Goal: Task Accomplishment & Management: Complete application form

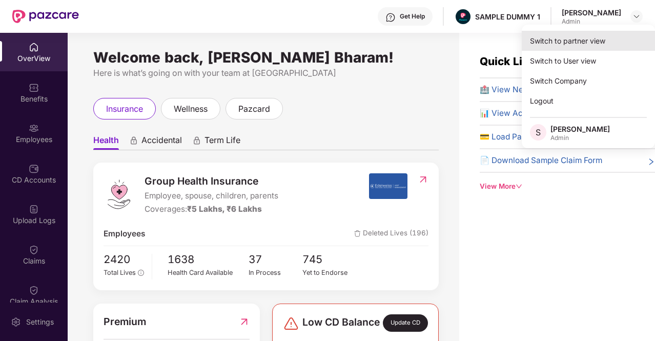
click at [564, 49] on div "Switch to partner view" at bounding box center [588, 41] width 133 height 20
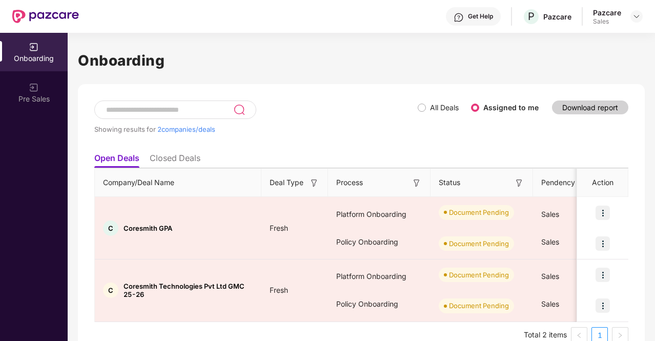
scroll to position [18, 0]
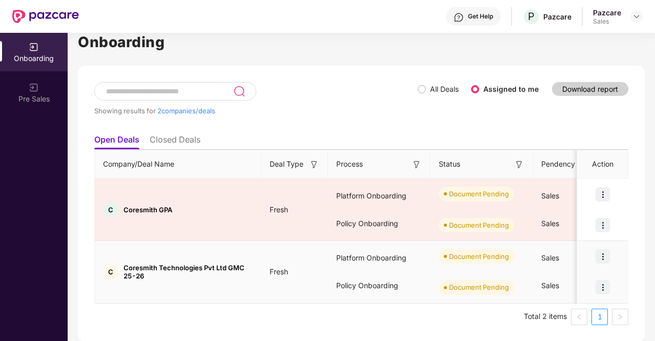
click at [601, 257] on img at bounding box center [603, 256] width 14 height 14
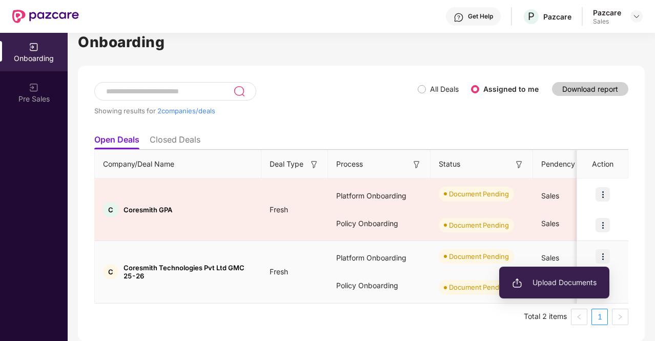
click at [543, 281] on span "Upload Documents" at bounding box center [554, 282] width 85 height 11
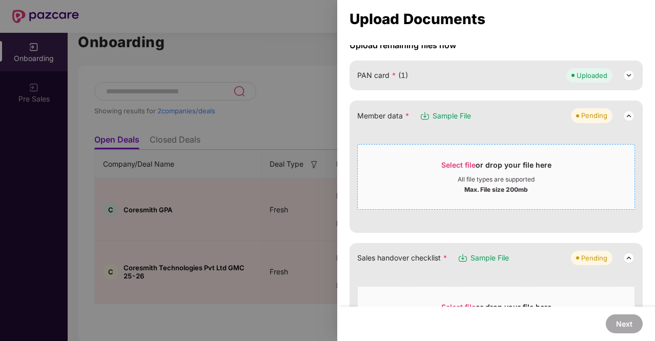
scroll to position [96, 0]
click at [463, 164] on span "Select file" at bounding box center [458, 163] width 34 height 9
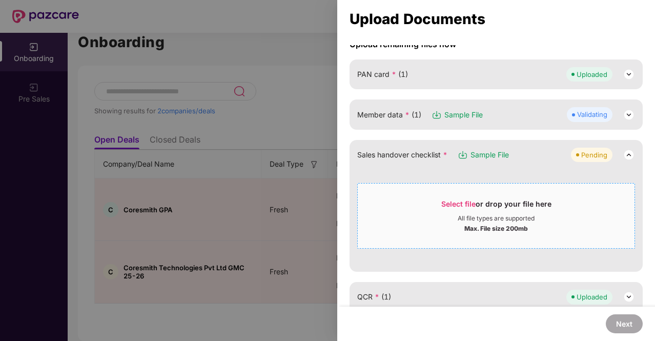
click at [461, 202] on span "Select file" at bounding box center [458, 203] width 34 height 9
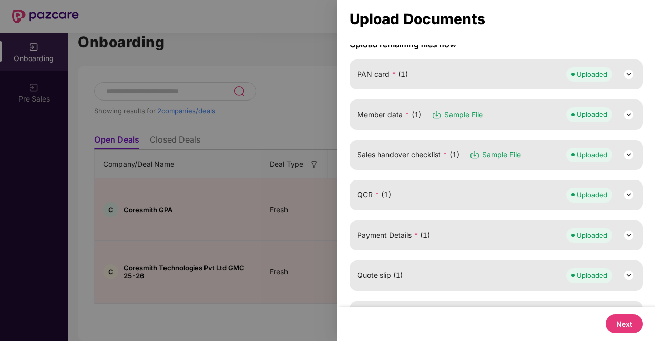
scroll to position [206, 0]
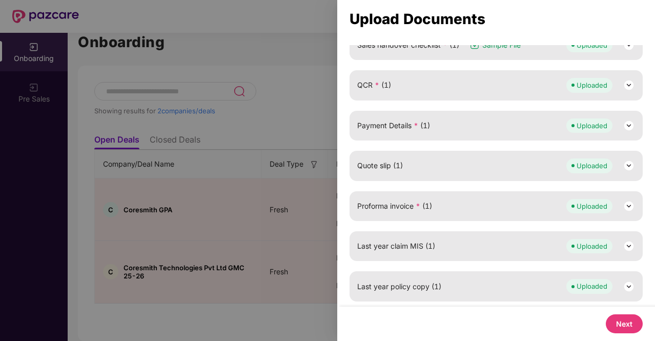
click at [623, 322] on button "Next" at bounding box center [624, 323] width 37 height 19
select select "**********"
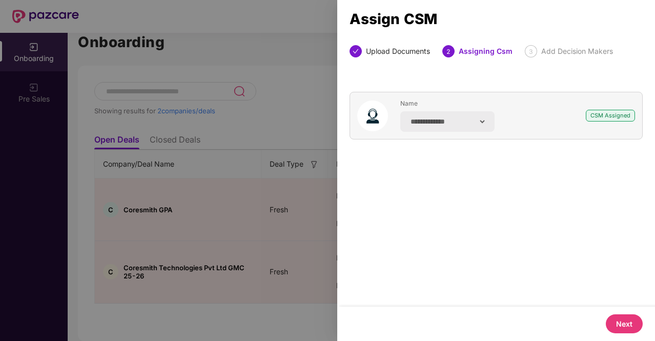
scroll to position [0, 0]
click at [623, 322] on button "Next" at bounding box center [624, 323] width 37 height 19
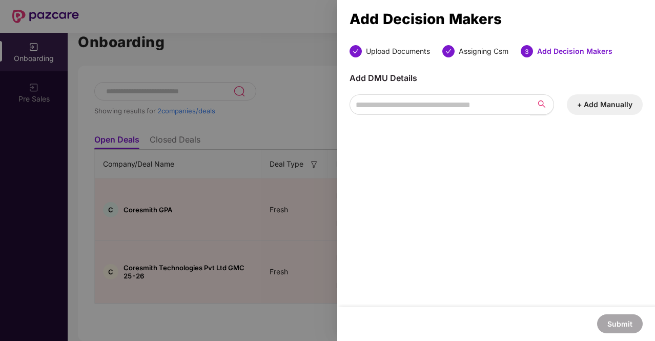
click at [589, 98] on button "+ Add Manually" at bounding box center [605, 104] width 76 height 21
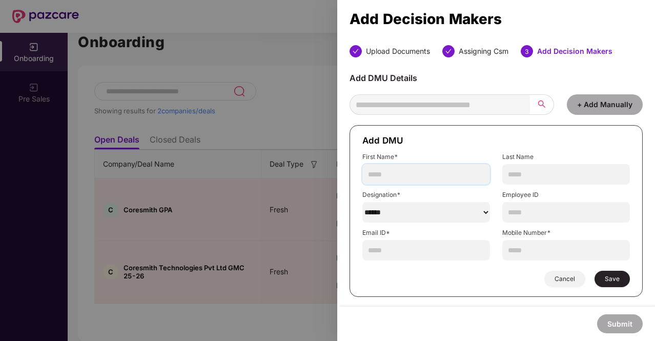
click at [413, 174] on input "text" at bounding box center [426, 174] width 128 height 21
type input "*"
click at [556, 173] on input "text" at bounding box center [566, 174] width 128 height 21
click at [419, 176] on input "**********" at bounding box center [426, 174] width 128 height 21
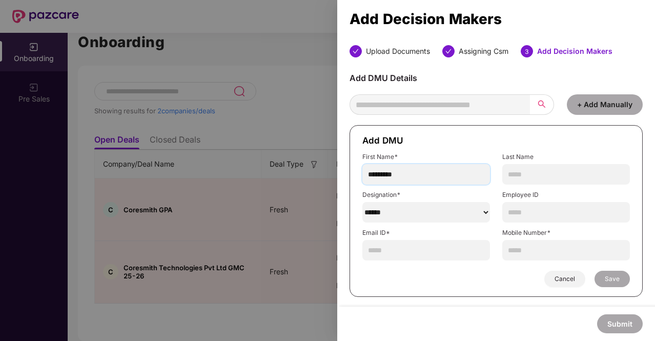
type input "*********"
paste input "****"
click at [536, 177] on input "****" at bounding box center [566, 174] width 128 height 21
type input "****"
click at [427, 205] on select "******" at bounding box center [426, 212] width 128 height 21
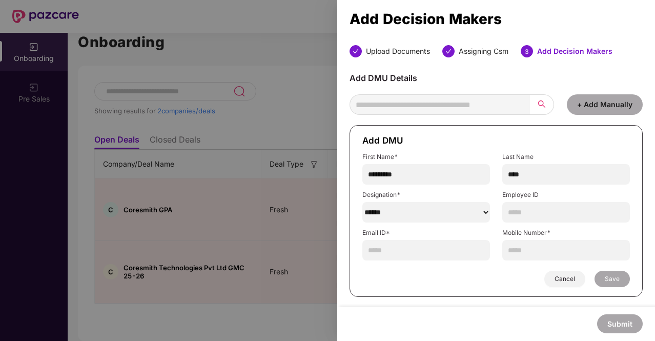
select select "***"
click at [362, 202] on select "******" at bounding box center [426, 212] width 128 height 21
click at [524, 208] on input "text" at bounding box center [566, 212] width 128 height 21
click at [422, 248] on input "text" at bounding box center [426, 250] width 128 height 21
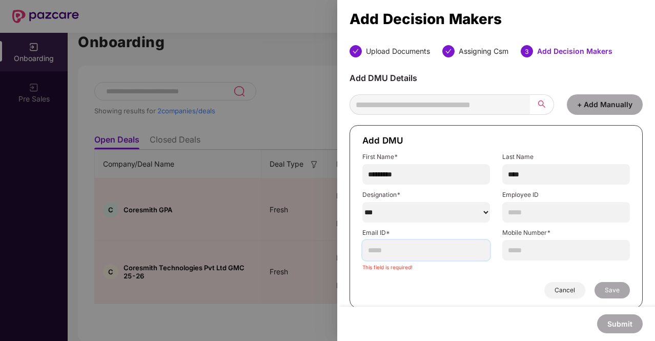
paste input "**********"
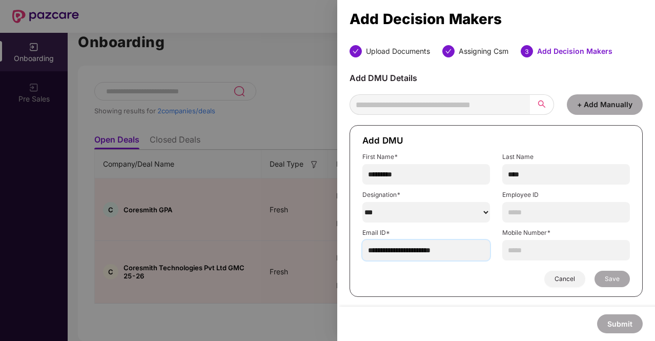
type input "**********"
click at [525, 242] on input "text" at bounding box center [566, 250] width 128 height 21
paste input "**********"
type input "**********"
click at [513, 210] on input "text" at bounding box center [566, 212] width 128 height 21
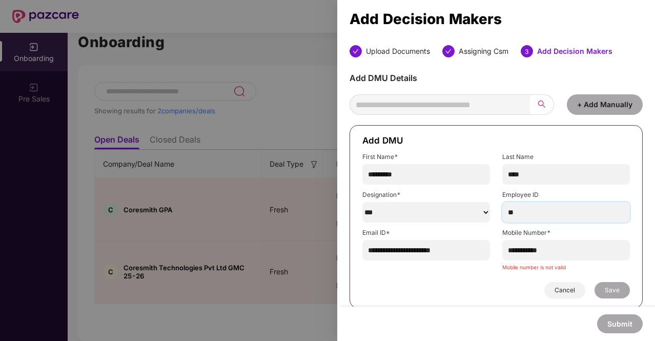
type input "**"
click at [534, 253] on input "**********" at bounding box center [566, 250] width 128 height 21
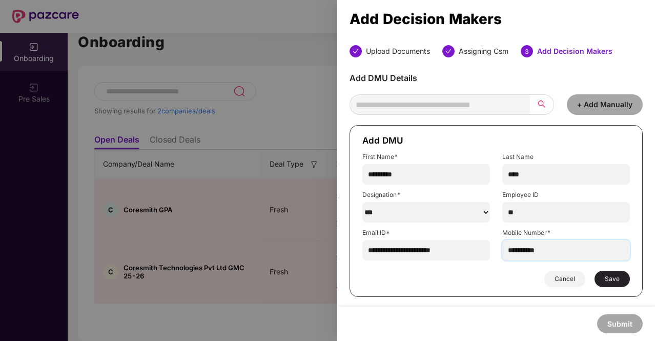
type input "**********"
click at [613, 276] on span "Save" at bounding box center [612, 279] width 15 height 8
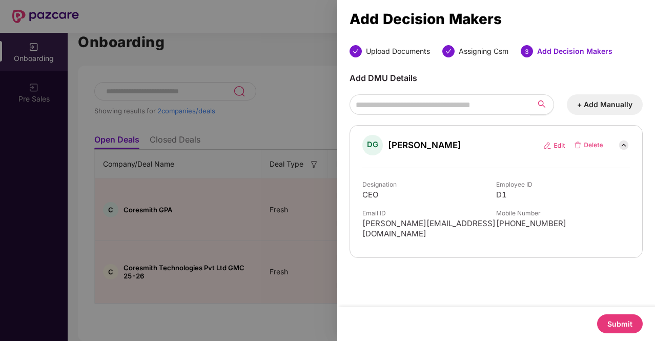
click at [618, 321] on button "Submit" at bounding box center [620, 323] width 46 height 19
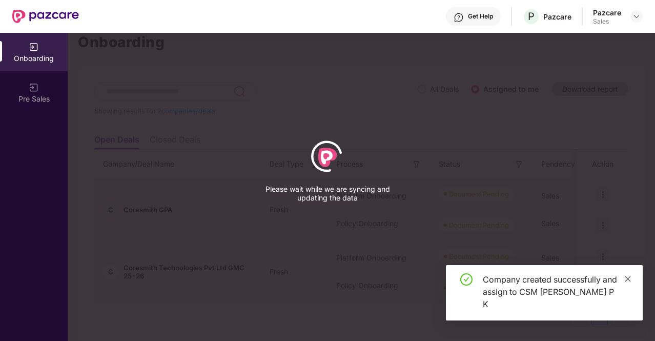
click at [626, 282] on icon "close" at bounding box center [627, 278] width 7 height 7
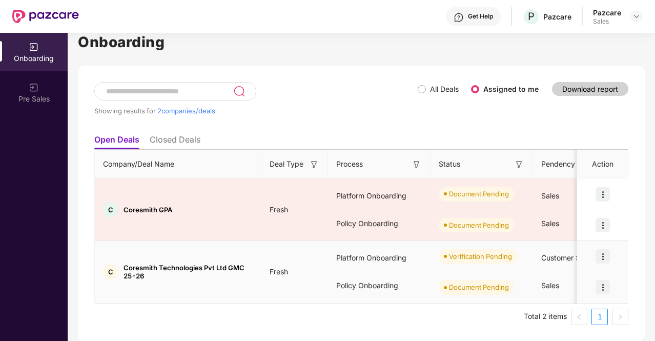
click at [605, 289] on img at bounding box center [603, 287] width 14 height 14
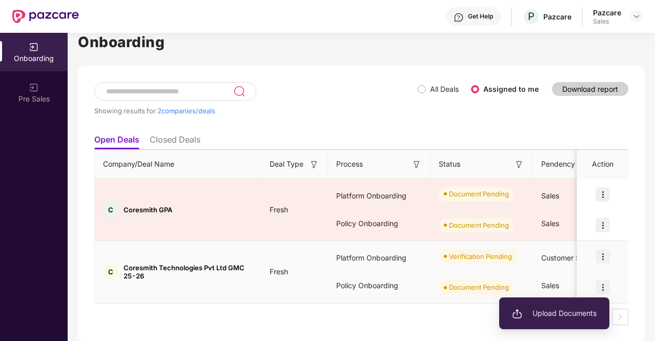
click at [542, 315] on span "Upload Documents" at bounding box center [554, 313] width 85 height 11
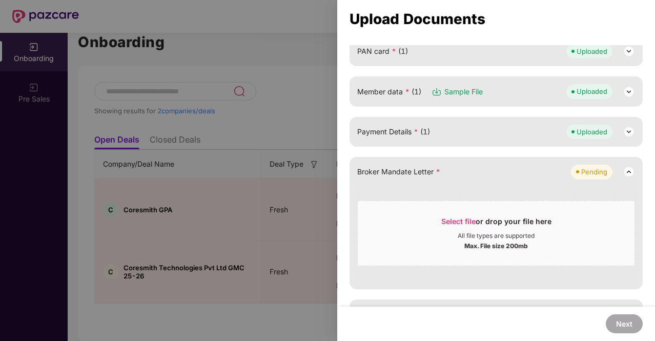
scroll to position [146, 0]
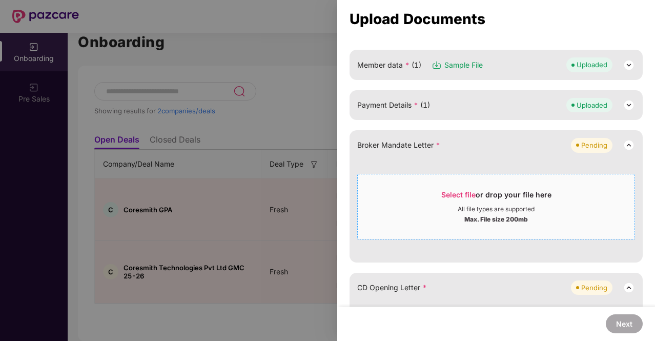
click at [459, 196] on span "Select file" at bounding box center [458, 194] width 34 height 9
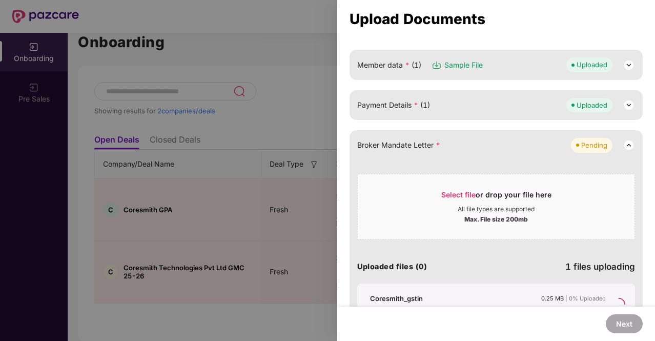
click at [627, 105] on img at bounding box center [629, 105] width 12 height 12
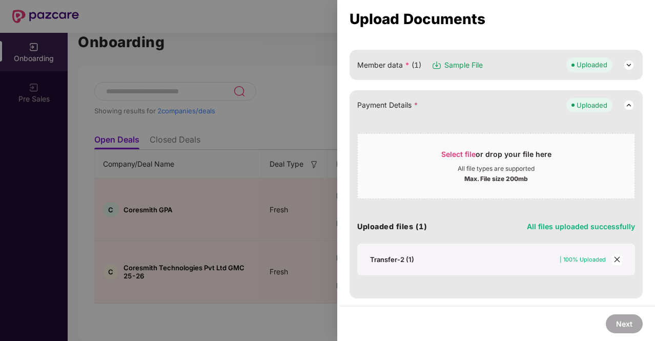
click at [625, 65] on img at bounding box center [629, 65] width 12 height 12
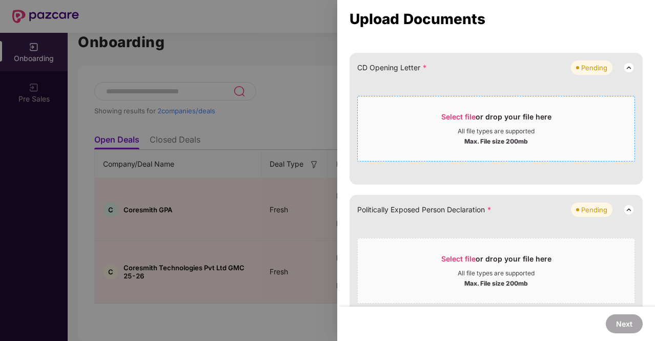
scroll to position [621, 0]
click at [457, 114] on span "Select file" at bounding box center [458, 116] width 34 height 9
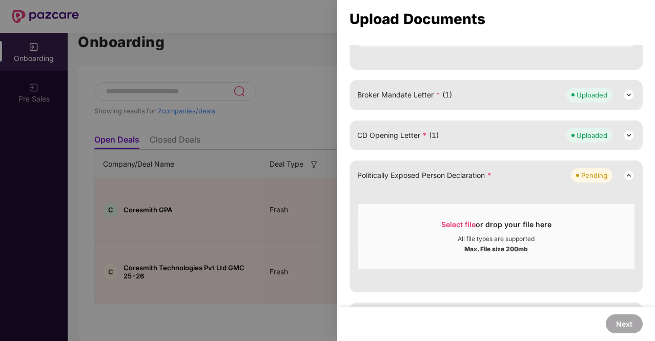
scroll to position [581, 0]
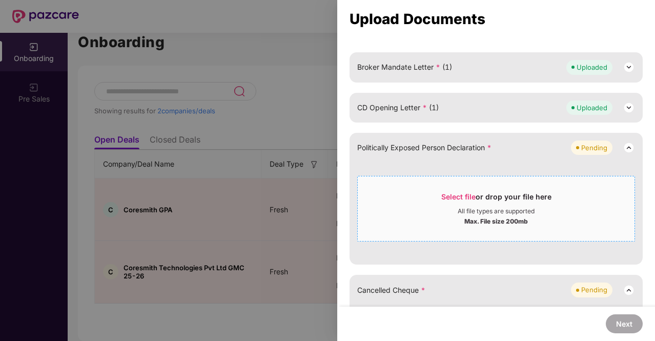
click at [464, 192] on span "Select file" at bounding box center [458, 196] width 34 height 9
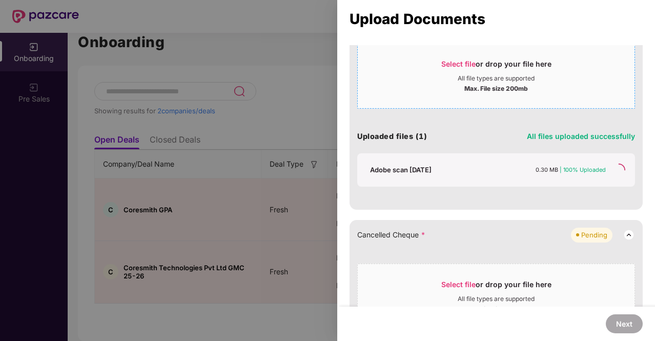
scroll to position [584, 0]
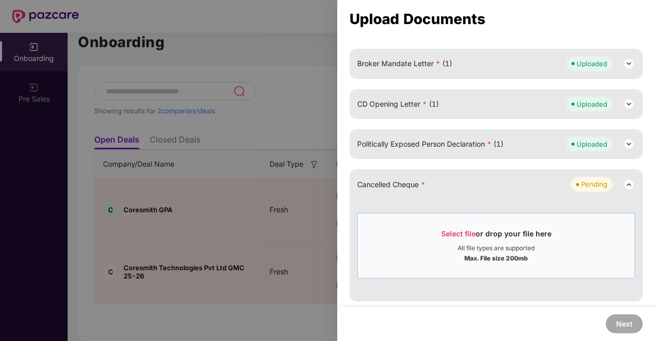
click at [455, 226] on span "Select file or drop your file here All file types are supported Max. File size …" at bounding box center [496, 245] width 277 height 49
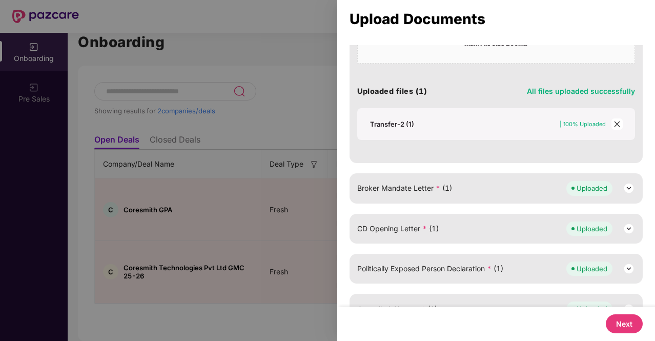
scroll to position [471, 0]
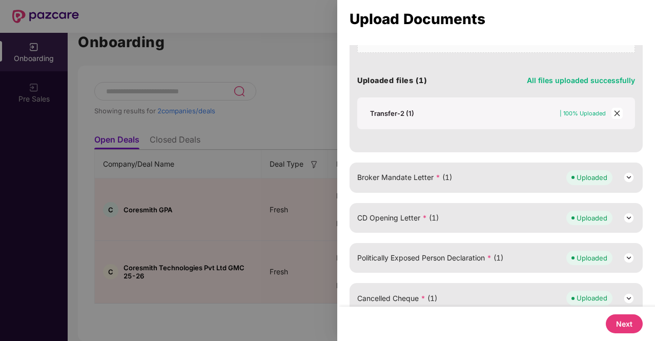
click at [281, 72] on div at bounding box center [327, 170] width 655 height 341
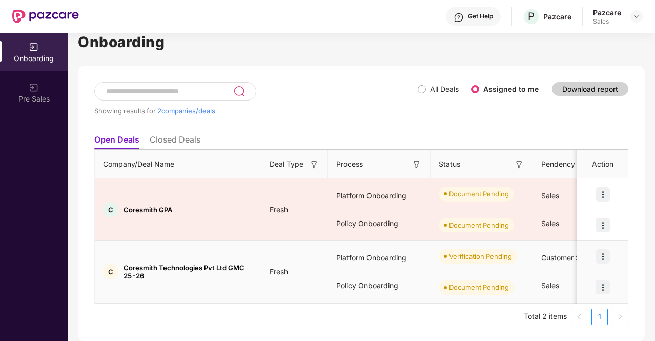
click at [597, 253] on img at bounding box center [603, 256] width 14 height 14
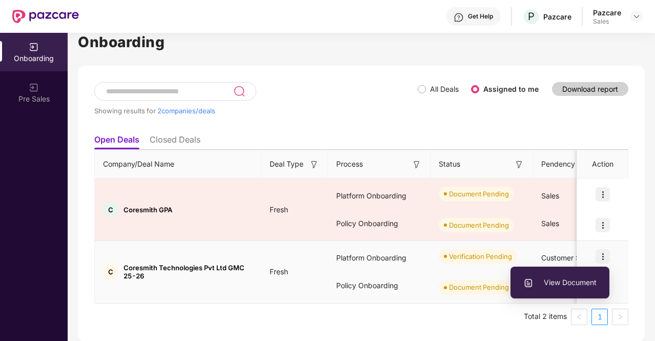
click at [547, 279] on span "View Document" at bounding box center [559, 282] width 73 height 11
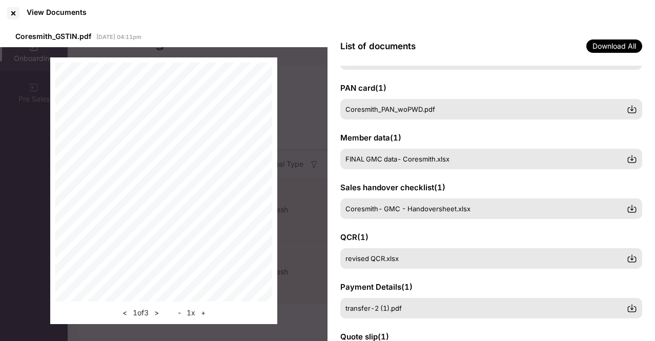
scroll to position [45, 0]
click at [433, 141] on div "Member data ( 1 ) FINAL GMC data- Coresmith.xlsx" at bounding box center [491, 151] width 302 height 37
click at [11, 11] on div at bounding box center [13, 13] width 16 height 16
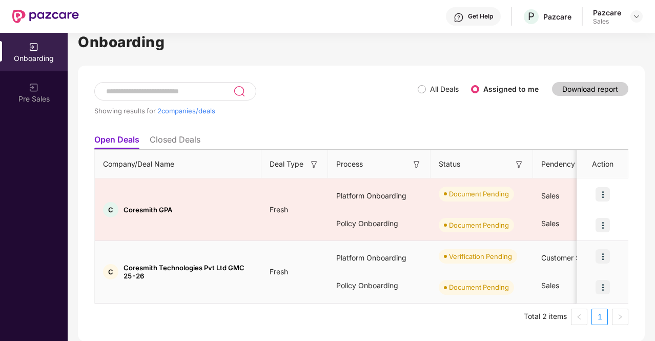
click at [604, 288] on img at bounding box center [603, 287] width 14 height 14
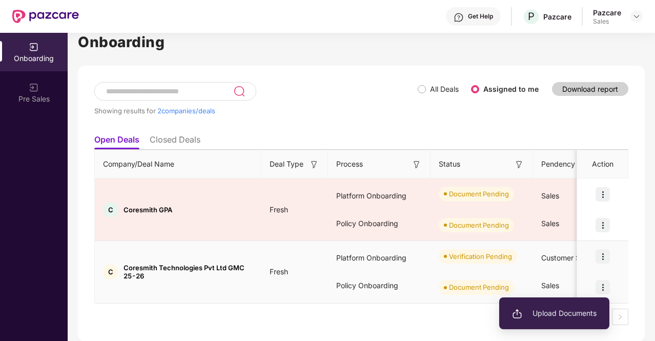
click at [544, 319] on li "Upload Documents" at bounding box center [554, 313] width 110 height 22
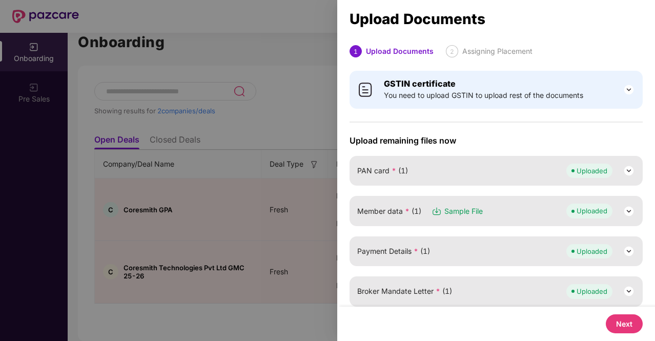
scroll to position [126, 0]
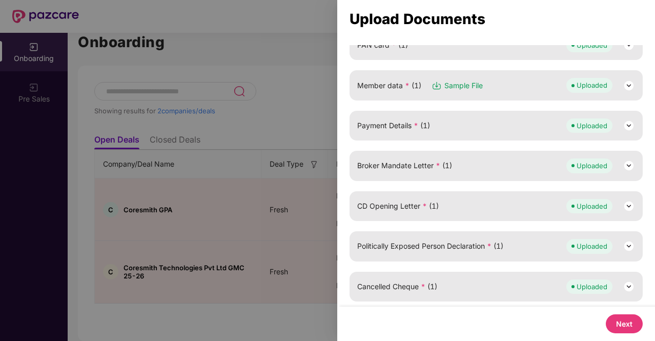
click at [616, 315] on button "Next" at bounding box center [624, 323] width 37 height 19
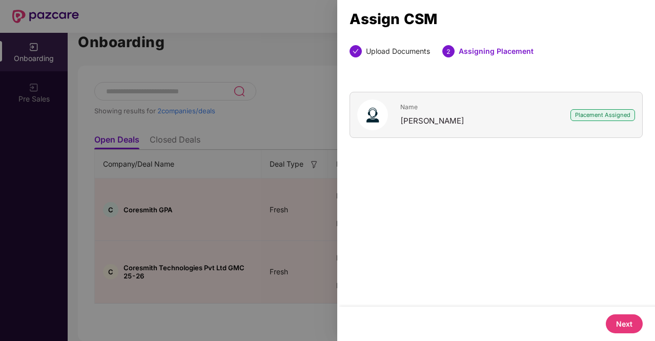
click at [616, 315] on button "Next" at bounding box center [624, 323] width 37 height 19
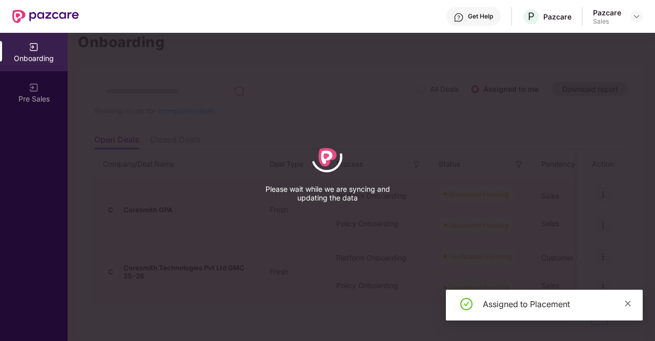
click at [631, 302] on icon "close" at bounding box center [627, 303] width 7 height 7
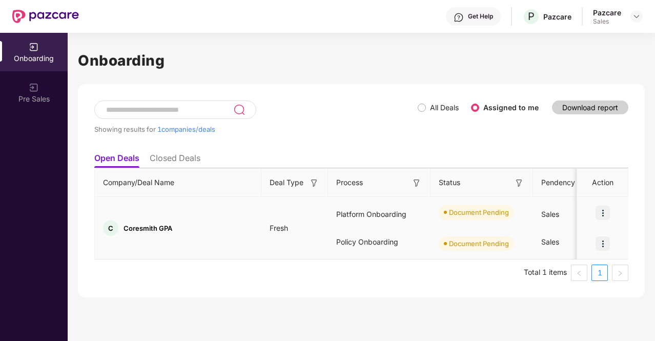
click at [604, 215] on img at bounding box center [603, 213] width 14 height 14
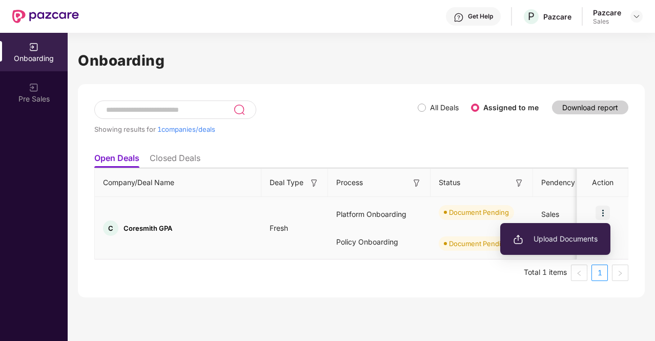
click at [533, 234] on span "Upload Documents" at bounding box center [555, 238] width 85 height 11
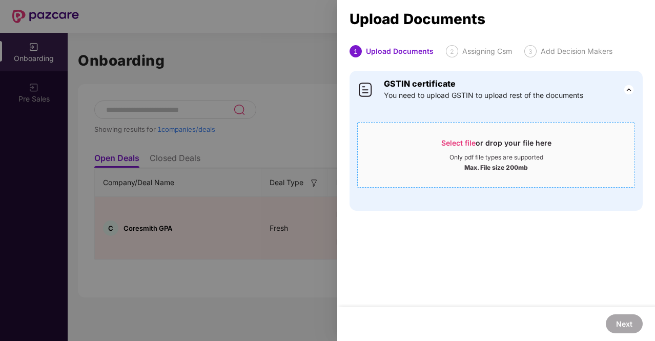
click at [448, 145] on span "Select file" at bounding box center [458, 142] width 34 height 9
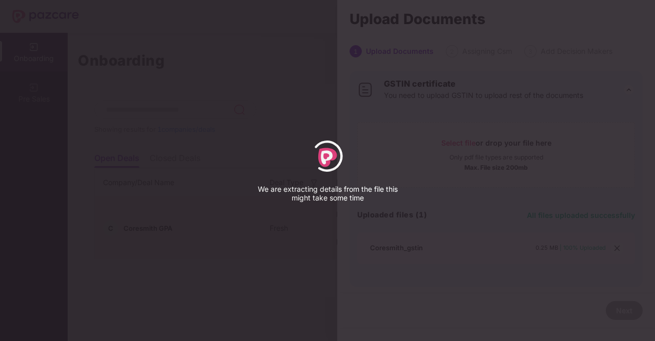
select select "*****"
select select "******"
select select "**********"
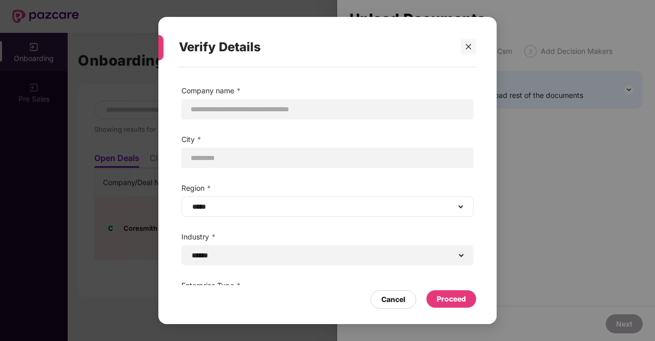
scroll to position [32, 0]
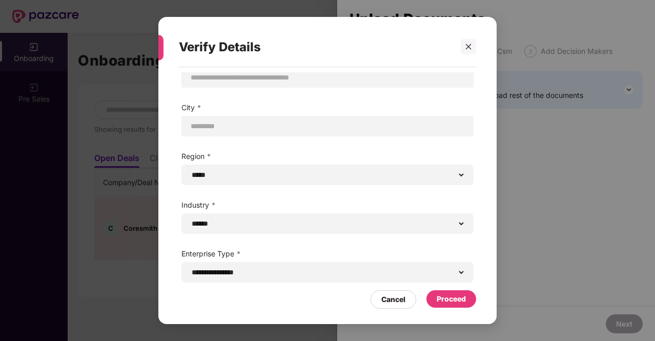
click at [457, 301] on div "Proceed" at bounding box center [451, 298] width 29 height 11
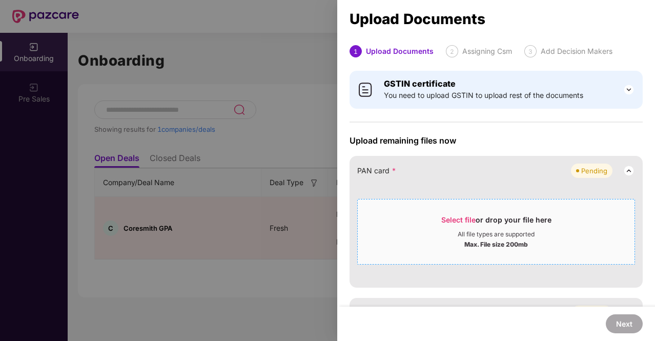
click at [452, 210] on span "Select file or drop your file here All file types are supported Max. File size …" at bounding box center [496, 231] width 277 height 49
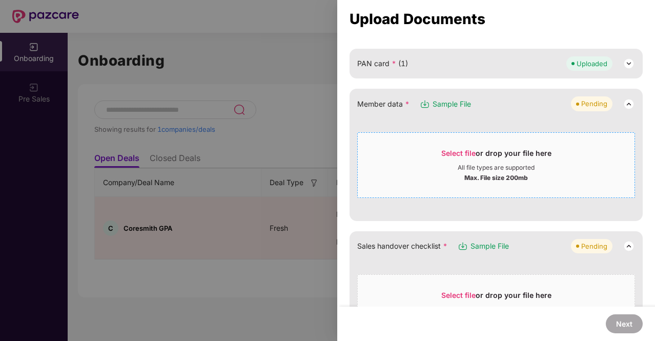
scroll to position [107, 0]
click at [454, 149] on span "Select file" at bounding box center [458, 153] width 34 height 9
click at [465, 153] on span "Select file" at bounding box center [458, 153] width 34 height 9
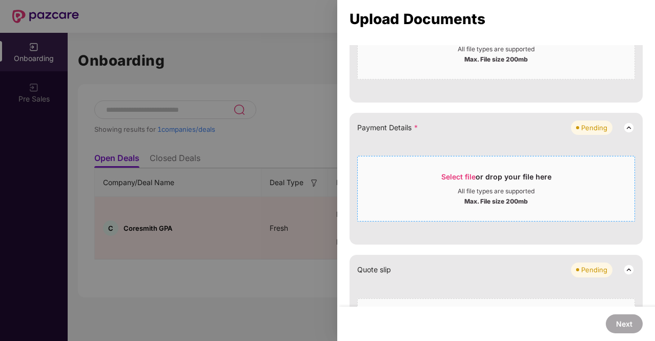
scroll to position [409, 0]
click at [448, 174] on span "Select file" at bounding box center [458, 176] width 34 height 9
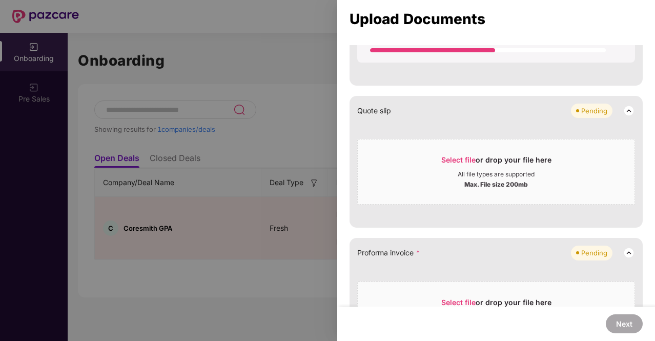
scroll to position [655, 0]
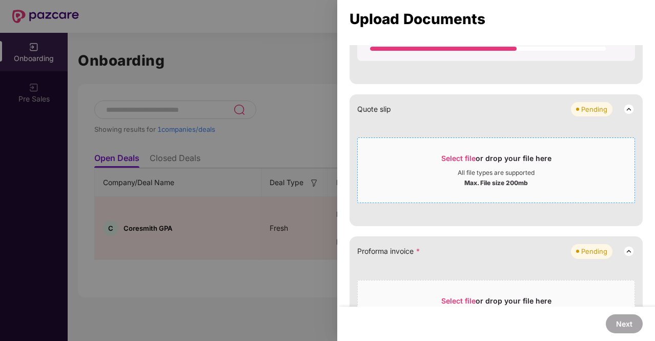
click at [470, 154] on span "Select file" at bounding box center [458, 158] width 34 height 9
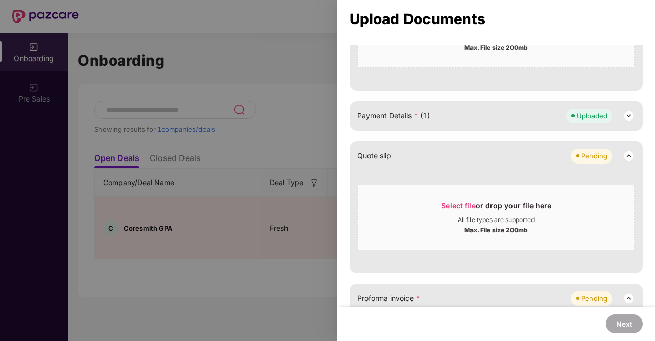
scroll to position [410, 0]
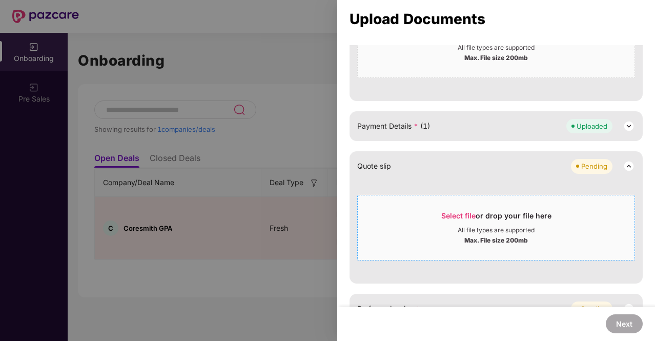
click at [465, 212] on span "Select file" at bounding box center [458, 215] width 34 height 9
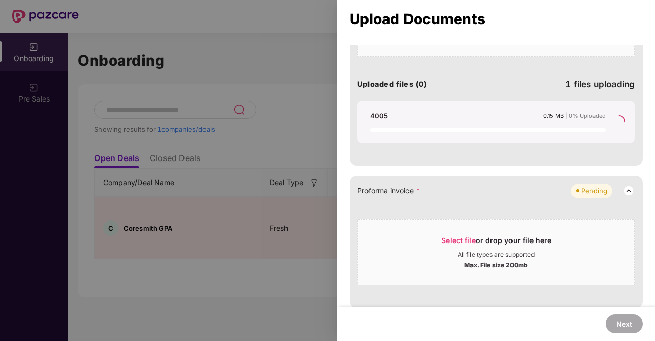
scroll to position [695, 0]
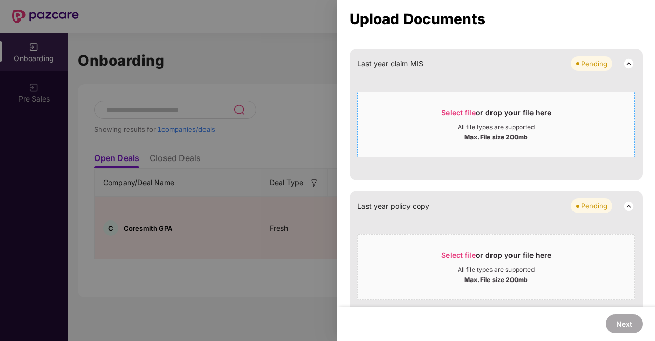
click at [445, 110] on span "Select file" at bounding box center [458, 112] width 34 height 9
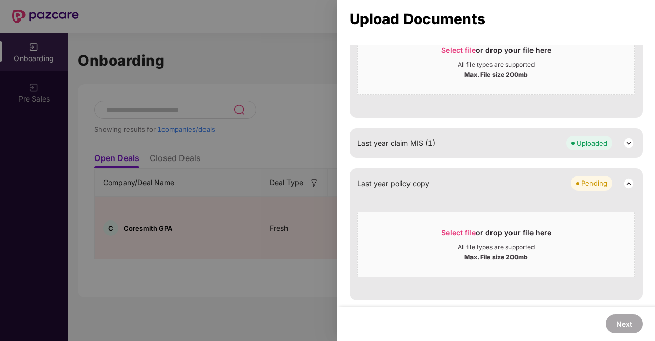
scroll to position [614, 0]
click at [457, 229] on span "Select file" at bounding box center [458, 233] width 34 height 9
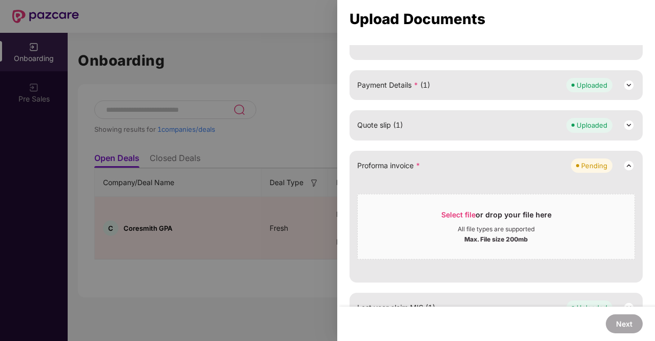
scroll to position [423, 0]
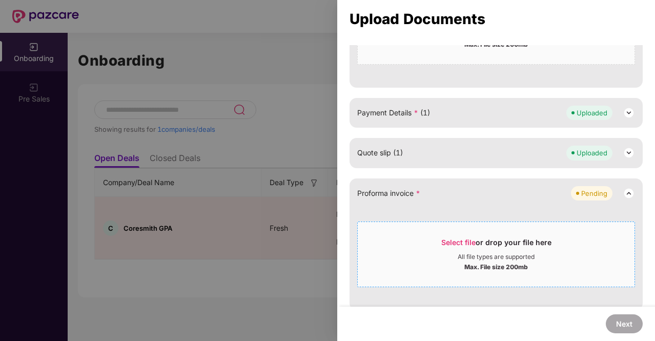
click at [452, 242] on span "Select file" at bounding box center [458, 242] width 34 height 9
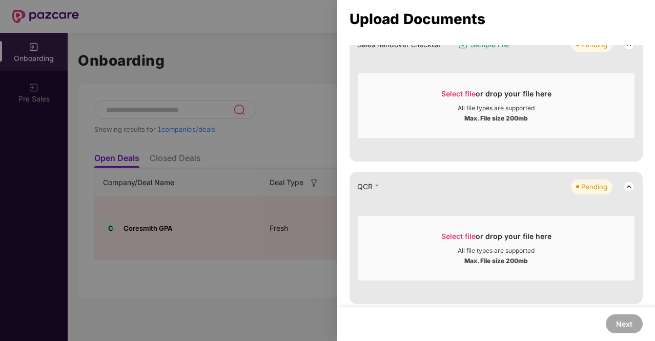
scroll to position [251, 0]
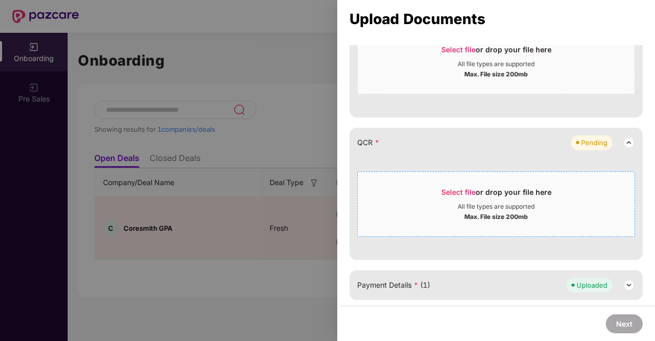
click at [450, 195] on div "Select file or drop your file here" at bounding box center [496, 194] width 110 height 15
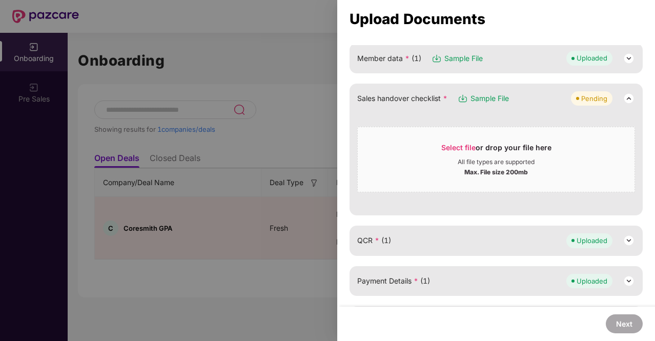
scroll to position [308, 0]
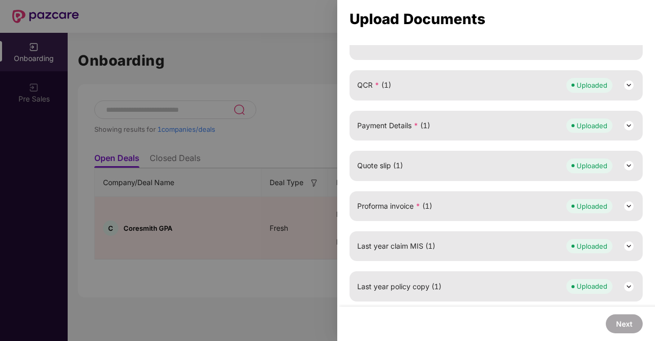
click at [276, 102] on div at bounding box center [327, 170] width 655 height 341
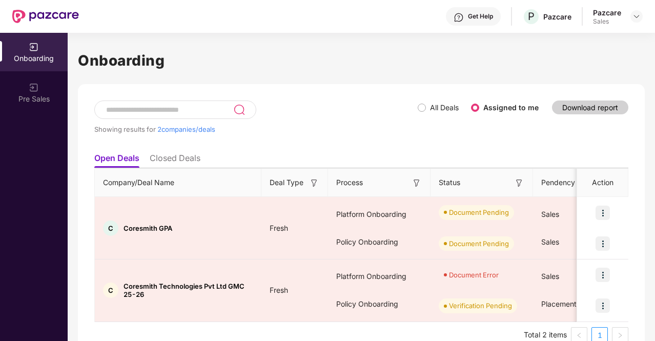
scroll to position [18, 0]
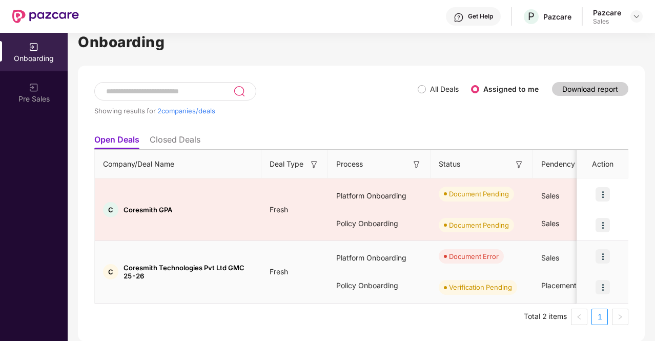
click at [605, 256] on img at bounding box center [603, 256] width 14 height 14
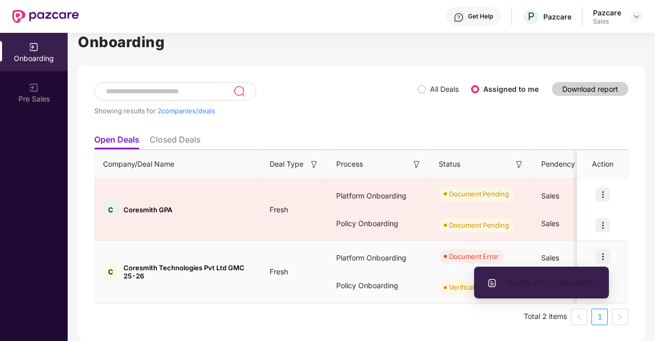
click at [523, 285] on span "Rectify error in documents" at bounding box center [541, 282] width 109 height 11
click at [523, 282] on span "Rectify error in documents" at bounding box center [541, 282] width 109 height 11
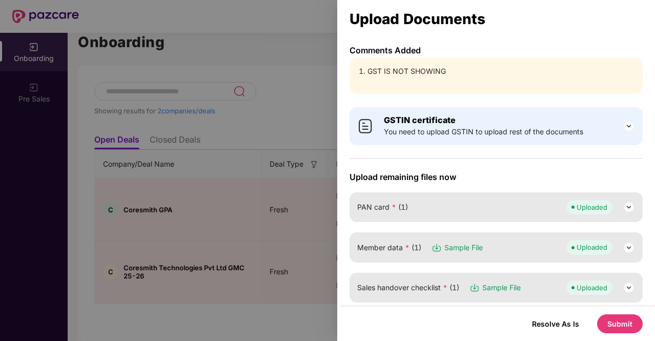
click at [627, 125] on img at bounding box center [629, 126] width 12 height 12
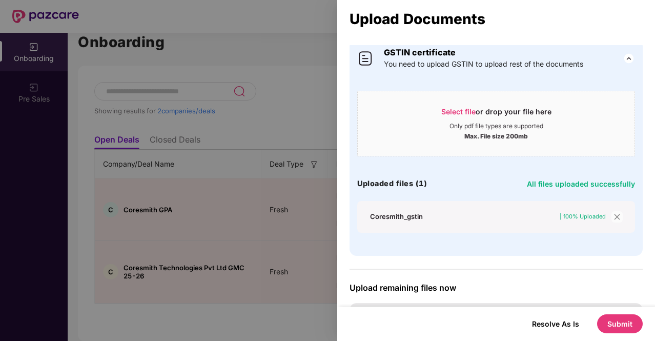
scroll to position [68, 0]
click at [611, 215] on span "close" at bounding box center [616, 216] width 11 height 11
click at [618, 215] on icon "close" at bounding box center [617, 216] width 7 height 7
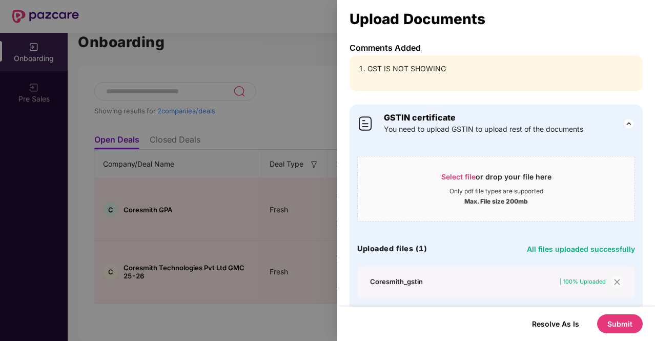
scroll to position [0, 0]
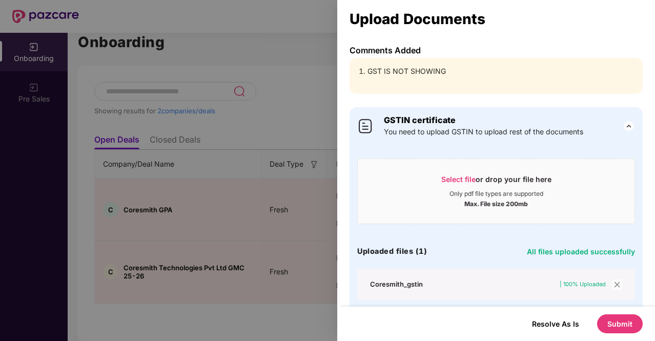
click at [624, 120] on img at bounding box center [629, 126] width 12 height 12
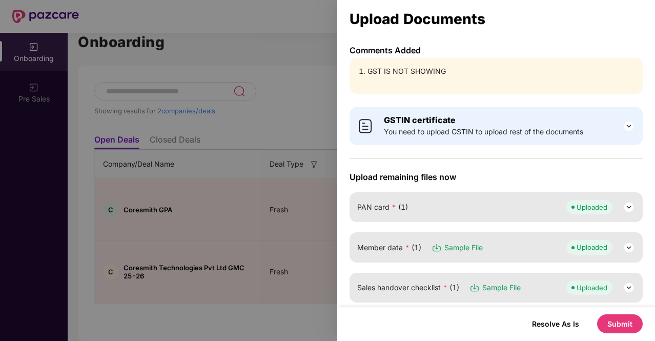
click at [625, 126] on img at bounding box center [629, 126] width 12 height 12
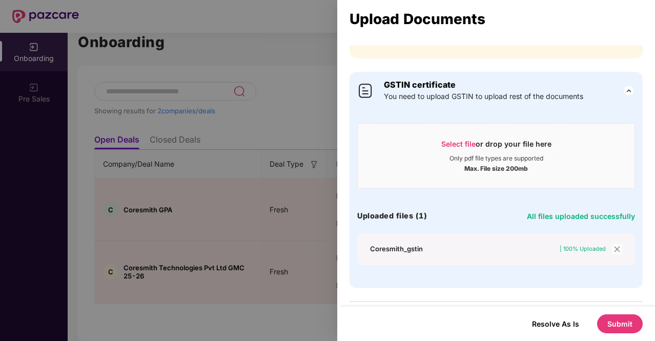
scroll to position [36, 0]
click at [463, 148] on div "Select file or drop your file here" at bounding box center [496, 145] width 110 height 15
click at [458, 142] on span "Select file" at bounding box center [458, 143] width 34 height 9
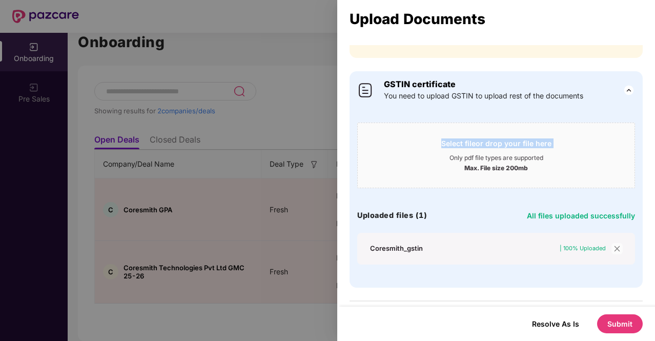
click at [458, 142] on span "Select file" at bounding box center [458, 143] width 34 height 9
click at [614, 247] on icon "close" at bounding box center [617, 248] width 7 height 7
click at [579, 210] on div "All files uploaded successfully" at bounding box center [581, 216] width 108 height 14
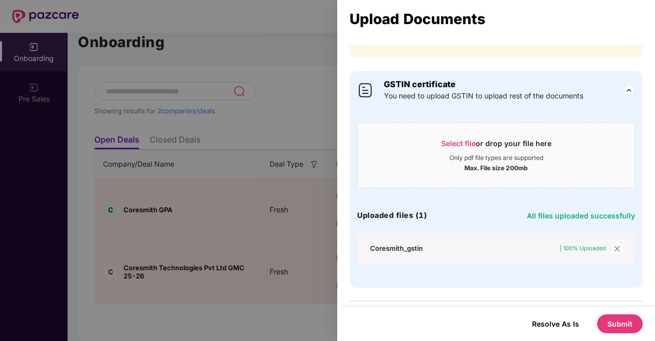
scroll to position [0, 0]
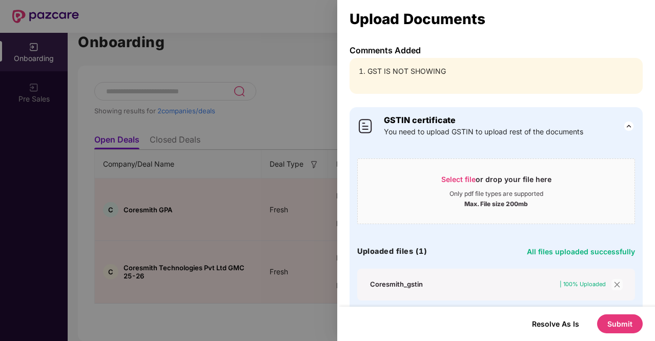
click at [268, 132] on div at bounding box center [327, 170] width 655 height 341
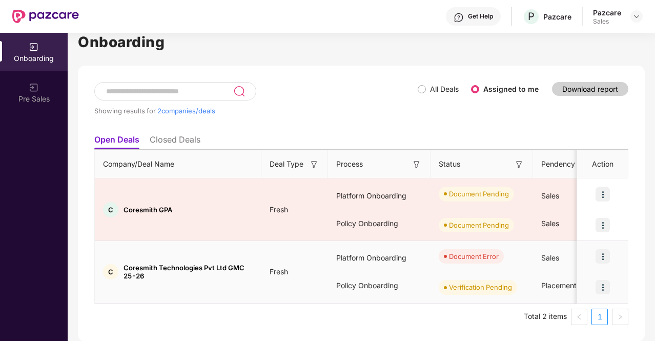
click at [604, 257] on img at bounding box center [603, 256] width 14 height 14
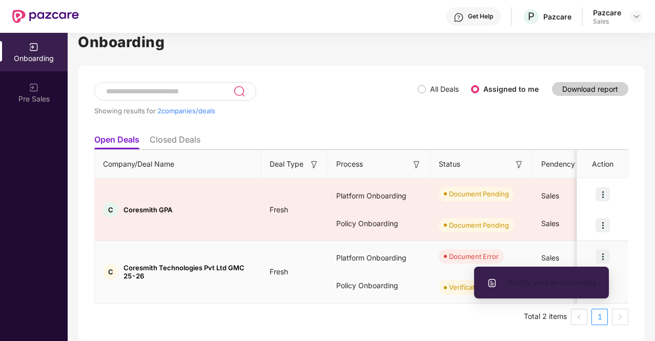
click at [529, 278] on span "Rectify error in documents" at bounding box center [541, 282] width 109 height 11
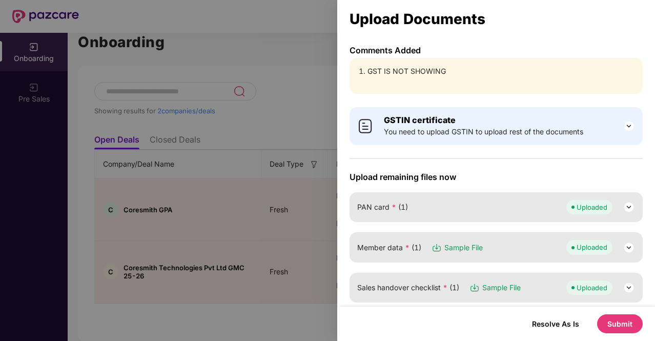
click at [631, 124] on img at bounding box center [629, 126] width 12 height 12
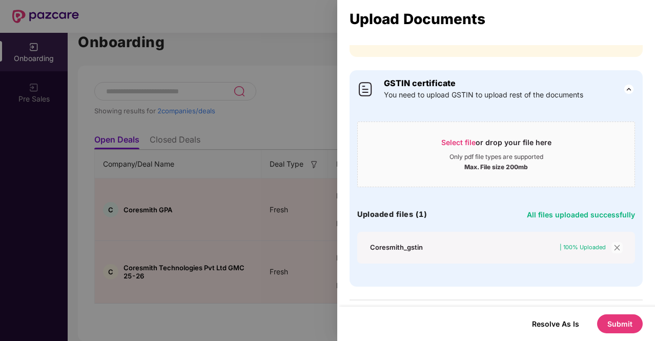
scroll to position [37, 0]
click at [465, 141] on span "Select file" at bounding box center [458, 141] width 34 height 9
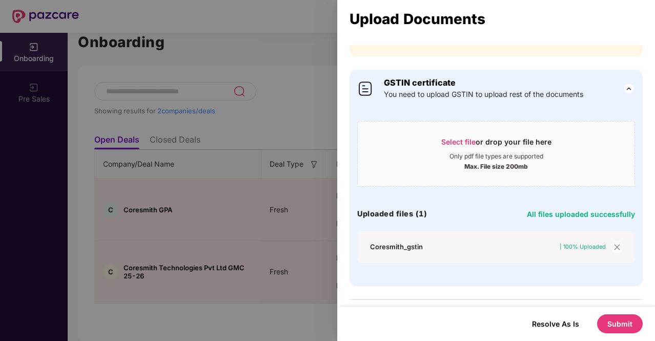
click at [614, 247] on icon "close" at bounding box center [617, 246] width 7 height 7
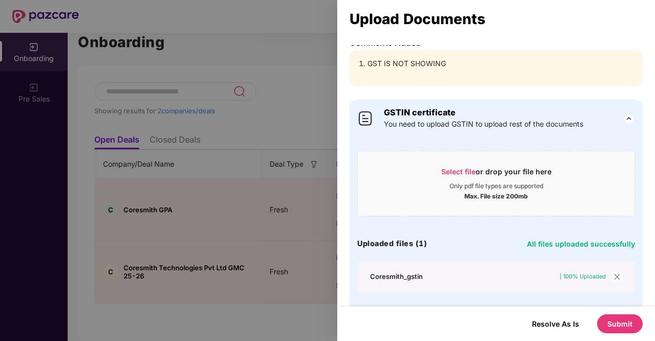
scroll to position [0, 0]
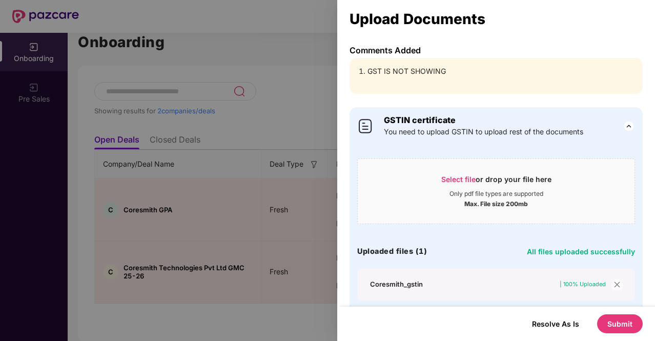
click at [400, 74] on li "GST IS NOT SHOWING" at bounding box center [502, 71] width 268 height 11
click at [295, 74] on div at bounding box center [327, 170] width 655 height 341
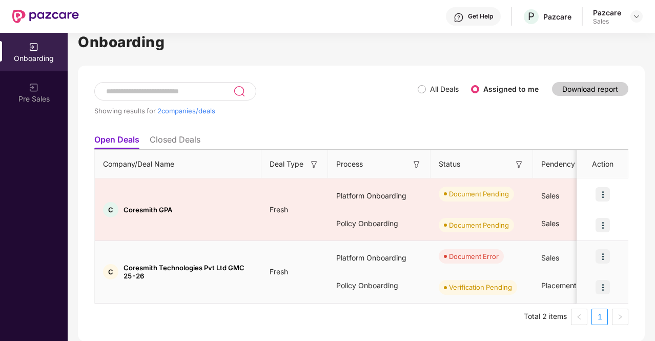
click at [605, 254] on img at bounding box center [603, 256] width 14 height 14
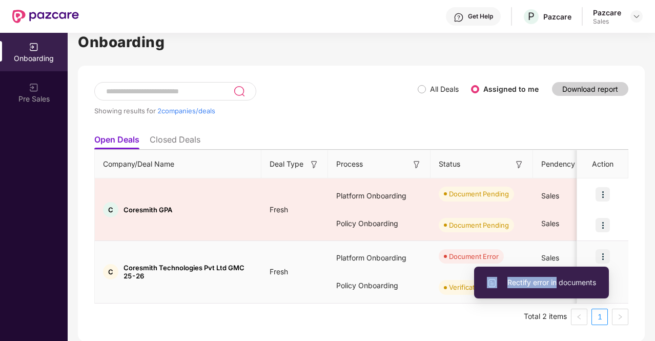
drag, startPoint x: 603, startPoint y: 260, endPoint x: 556, endPoint y: 279, distance: 51.0
click at [556, 279] on div "Rectify error in documents" at bounding box center [541, 282] width 135 height 42
click at [556, 279] on span "Rectify error in documents" at bounding box center [541, 282] width 109 height 11
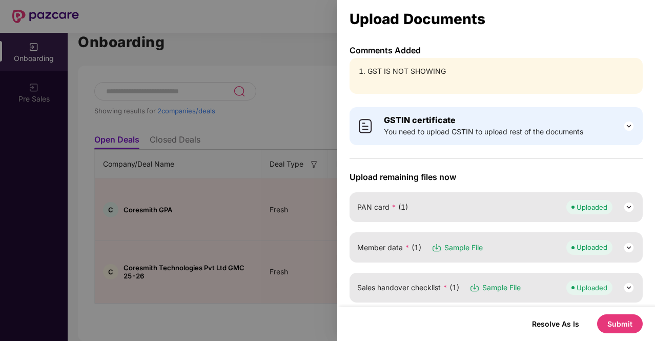
click at [629, 130] on img at bounding box center [629, 126] width 12 height 12
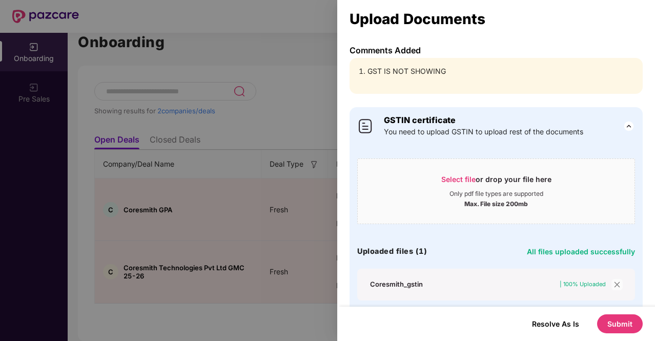
click at [458, 183] on div "Select file or drop your file here" at bounding box center [496, 181] width 110 height 15
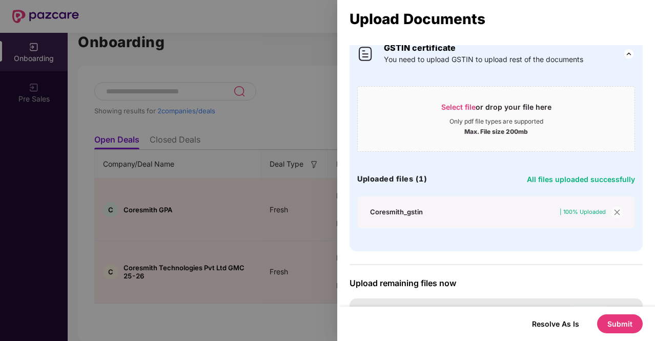
scroll to position [113, 0]
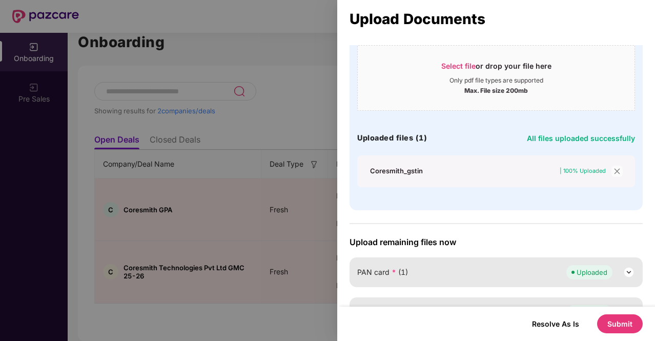
click at [277, 148] on div at bounding box center [327, 170] width 655 height 341
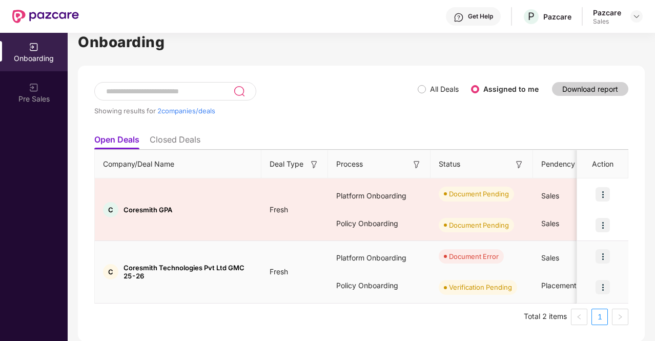
click at [602, 260] on img at bounding box center [603, 256] width 14 height 14
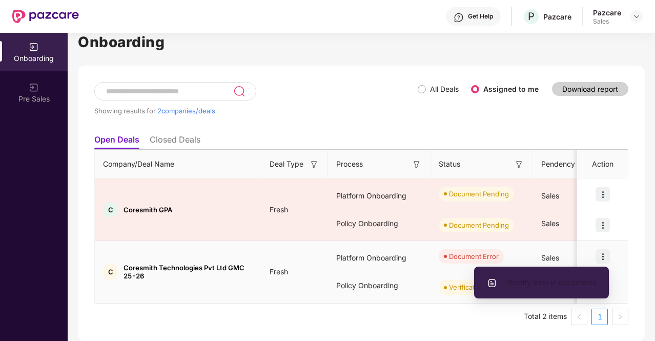
click at [544, 281] on span "Rectify error in documents" at bounding box center [541, 282] width 109 height 11
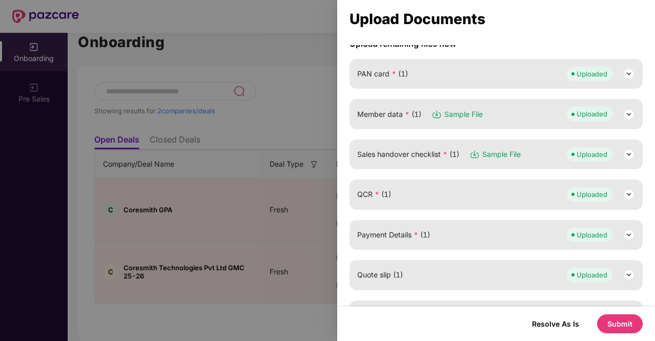
scroll to position [0, 0]
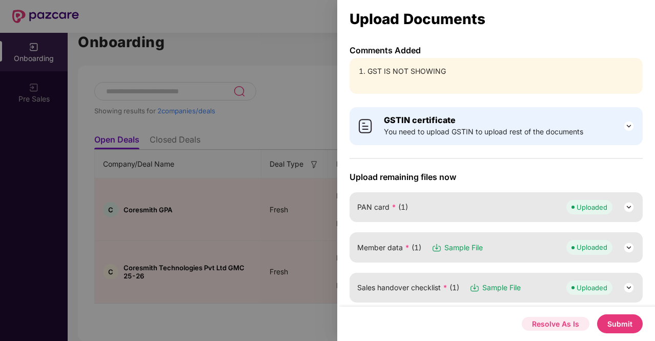
click at [564, 328] on button "Resolve As Is" at bounding box center [556, 324] width 68 height 14
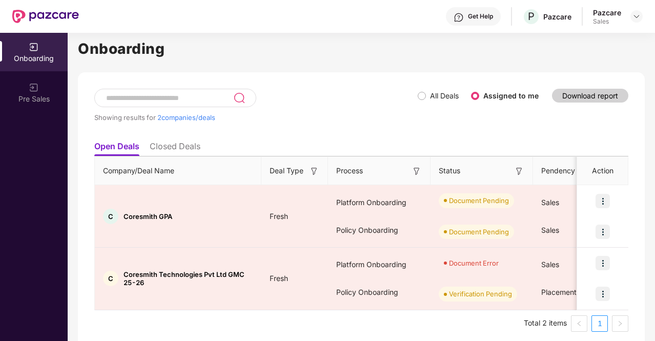
scroll to position [18, 0]
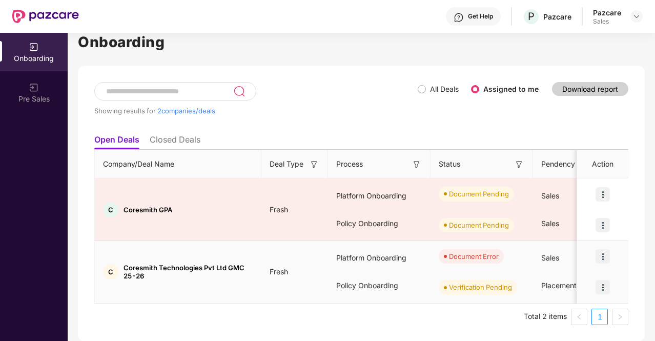
click at [601, 256] on img at bounding box center [603, 256] width 14 height 14
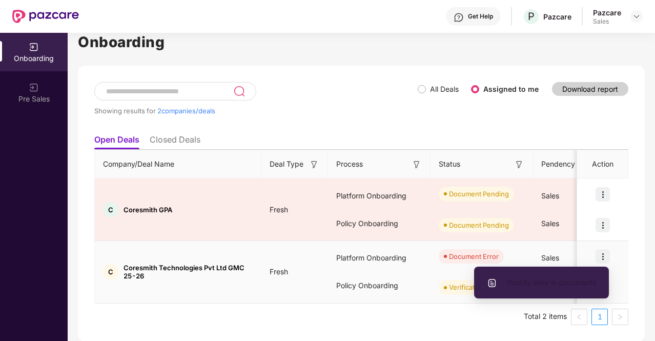
click at [539, 277] on span "Rectify error in documents" at bounding box center [541, 282] width 109 height 11
click at [604, 257] on img at bounding box center [603, 256] width 14 height 14
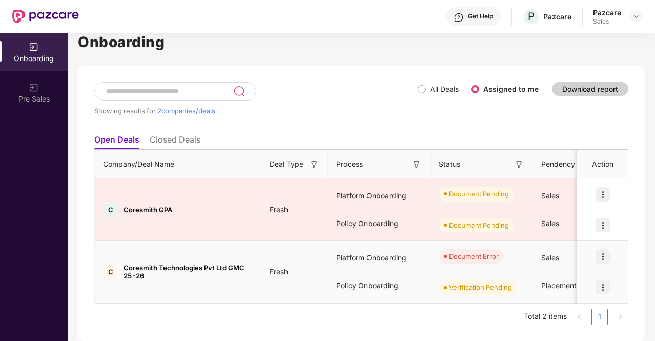
drag, startPoint x: 604, startPoint y: 257, endPoint x: 596, endPoint y: 255, distance: 9.1
click at [596, 255] on img at bounding box center [603, 256] width 14 height 14
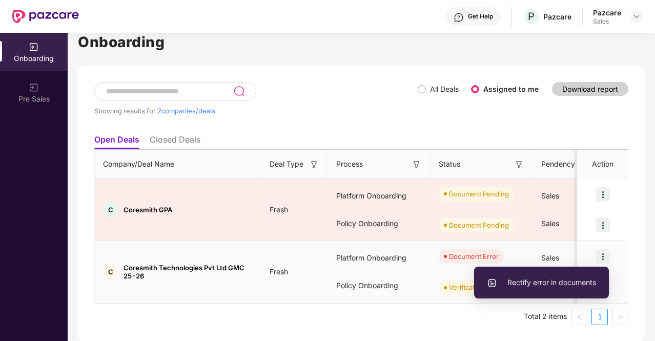
click at [596, 255] on img at bounding box center [603, 256] width 14 height 14
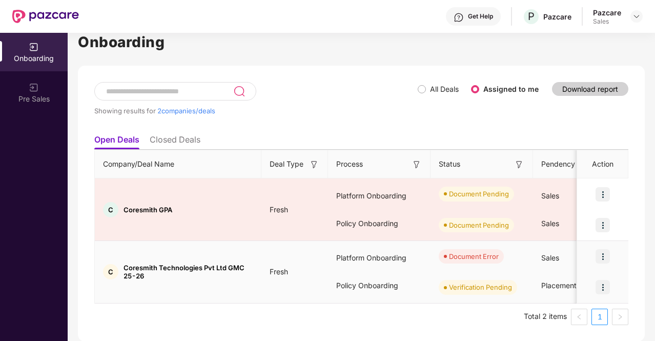
click at [600, 252] on img at bounding box center [603, 256] width 14 height 14
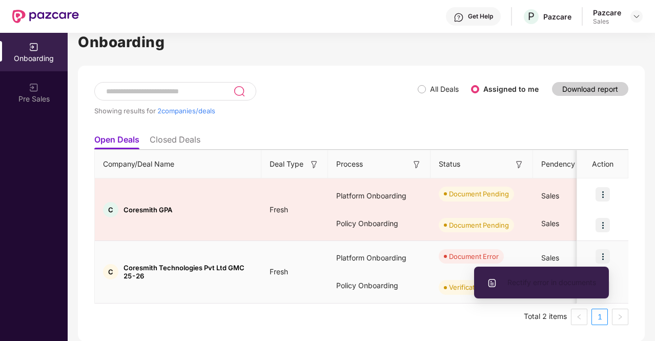
click at [552, 276] on li "Rectify error in documents" at bounding box center [541, 283] width 135 height 22
click at [503, 283] on span "Rectify error in documents" at bounding box center [541, 282] width 109 height 11
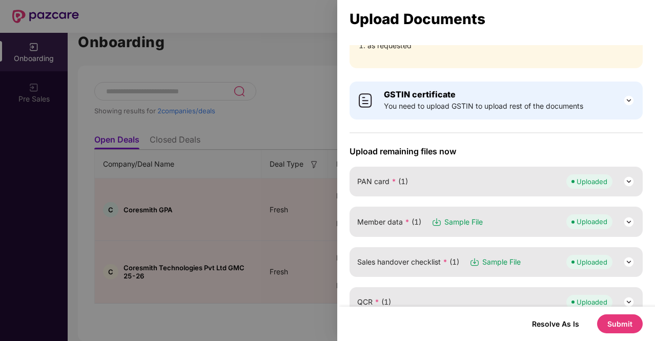
scroll to position [64, 0]
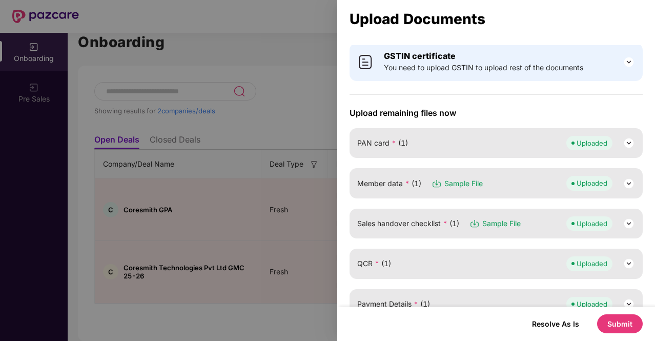
click at [628, 182] on img at bounding box center [629, 183] width 12 height 12
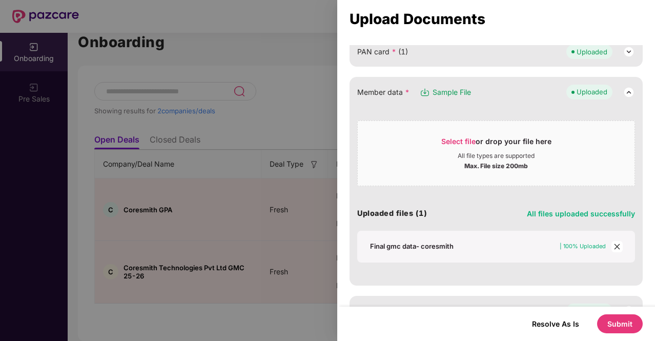
scroll to position [156, 0]
click at [614, 246] on icon "close" at bounding box center [617, 246] width 6 height 6
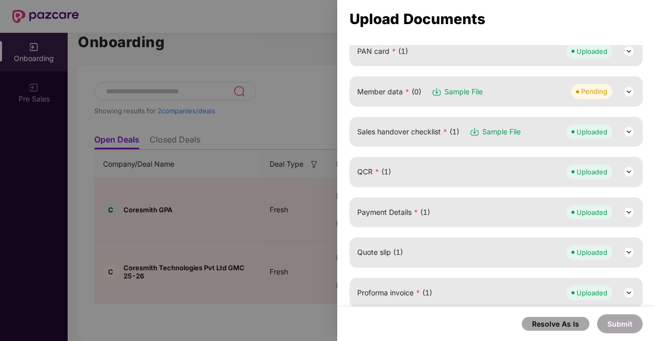
scroll to position [127, 0]
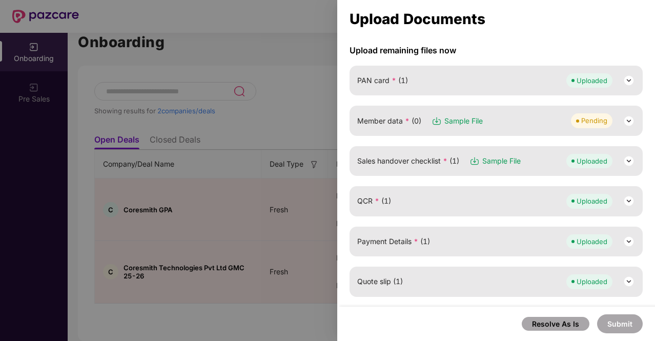
click at [628, 119] on img at bounding box center [629, 121] width 12 height 12
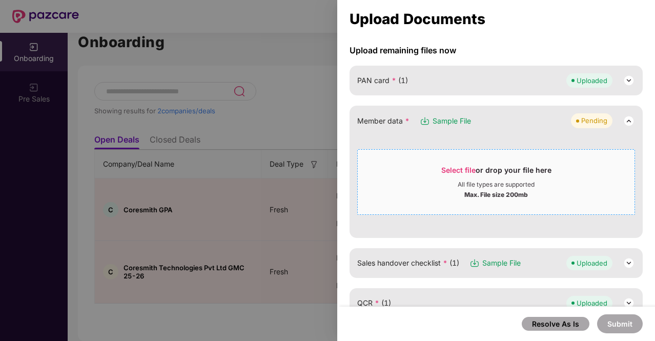
click at [441, 171] on span "Select file" at bounding box center [458, 170] width 34 height 9
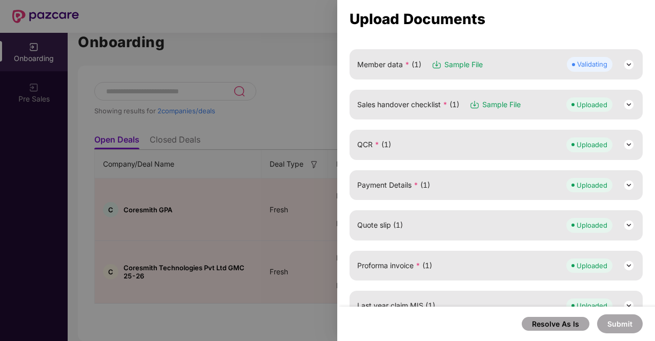
scroll to position [182, 0]
click at [623, 103] on img at bounding box center [629, 105] width 12 height 12
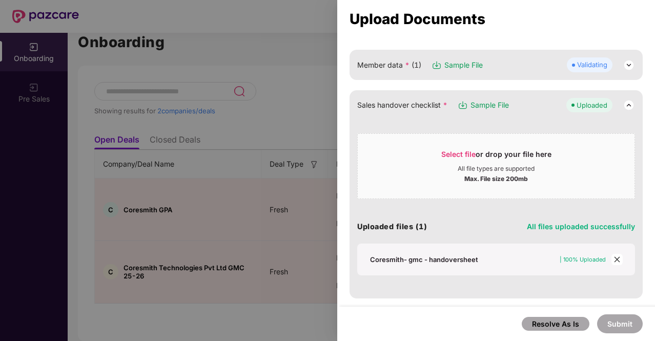
click at [614, 257] on icon "close" at bounding box center [617, 260] width 6 height 6
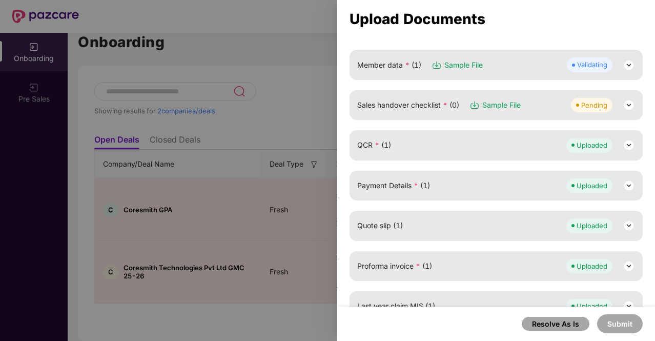
click at [631, 104] on img at bounding box center [629, 105] width 12 height 12
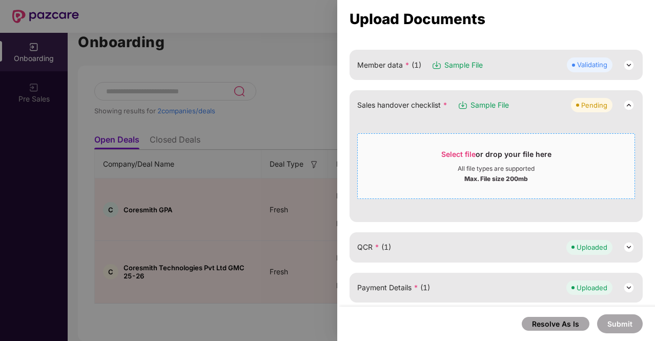
click at [467, 165] on div "All file types are supported" at bounding box center [496, 169] width 77 height 8
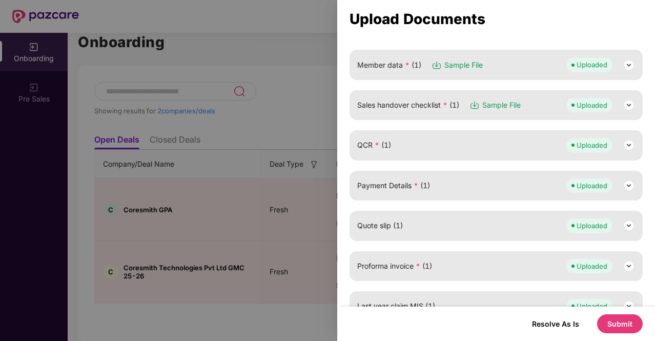
scroll to position [242, 0]
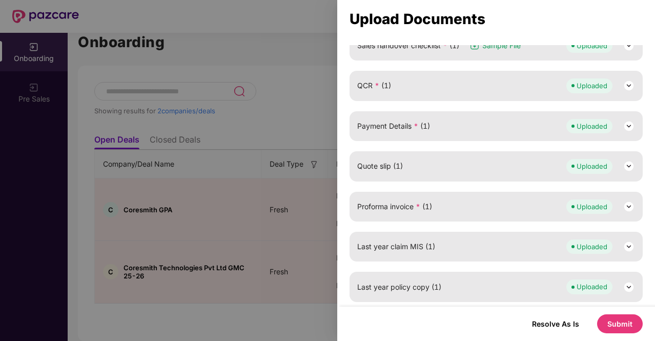
click at [606, 325] on button "Submit" at bounding box center [620, 323] width 46 height 19
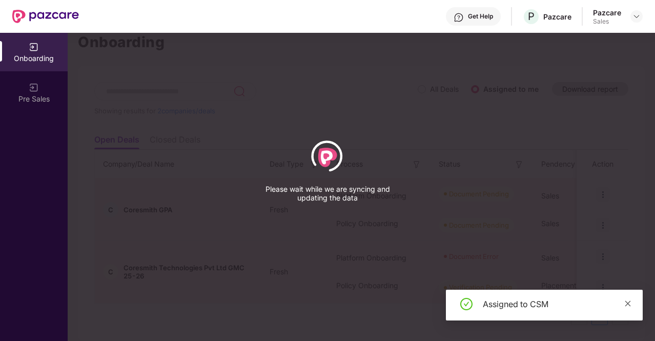
click at [631, 302] on icon "close" at bounding box center [627, 303] width 7 height 7
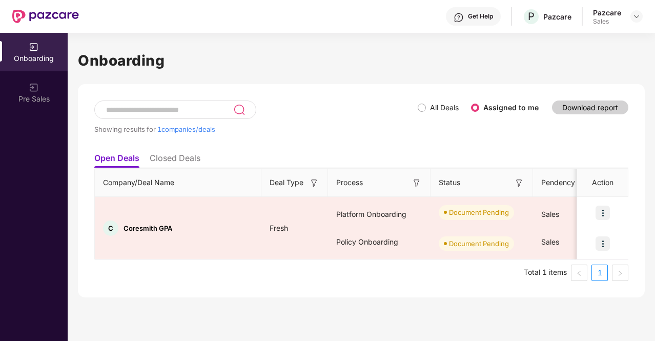
scroll to position [0, 0]
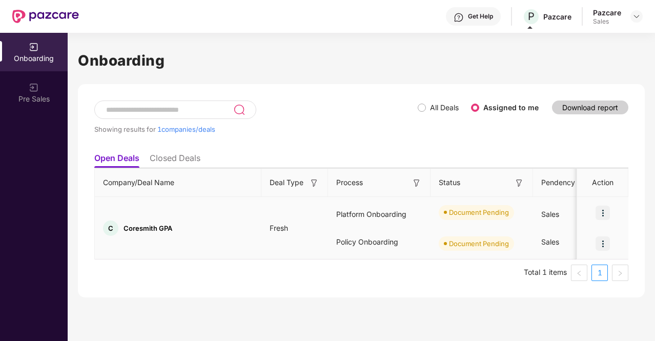
click at [599, 206] on img at bounding box center [603, 213] width 14 height 14
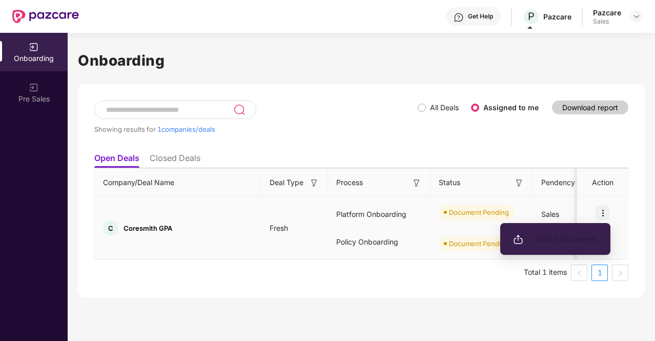
click at [546, 232] on li "Upload Documents" at bounding box center [555, 239] width 110 height 22
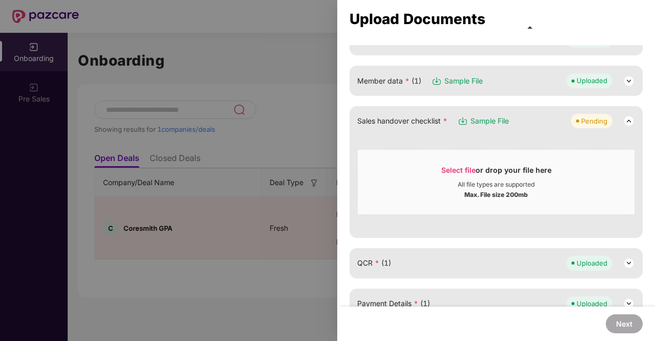
scroll to position [131, 0]
click at [450, 166] on span "Select file" at bounding box center [458, 169] width 34 height 9
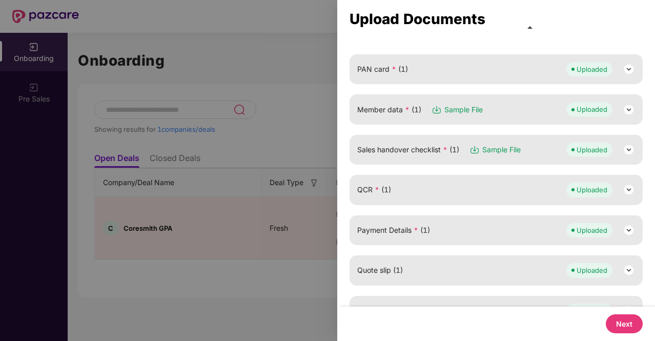
scroll to position [99, 0]
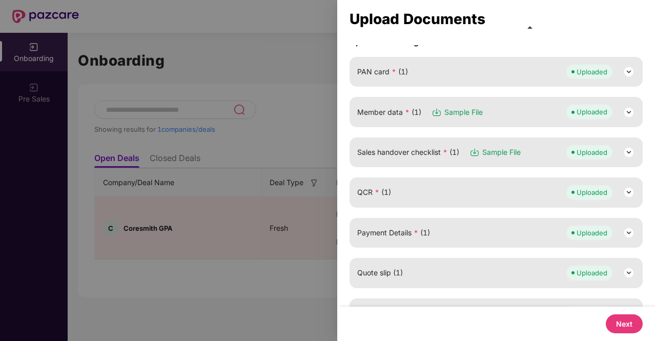
click at [627, 110] on img at bounding box center [629, 112] width 12 height 12
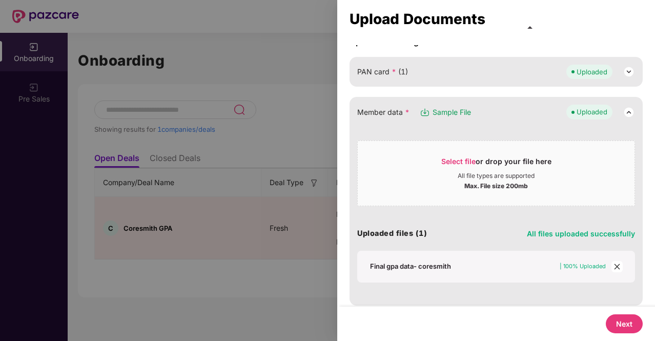
click at [618, 266] on icon "close" at bounding box center [617, 266] width 7 height 7
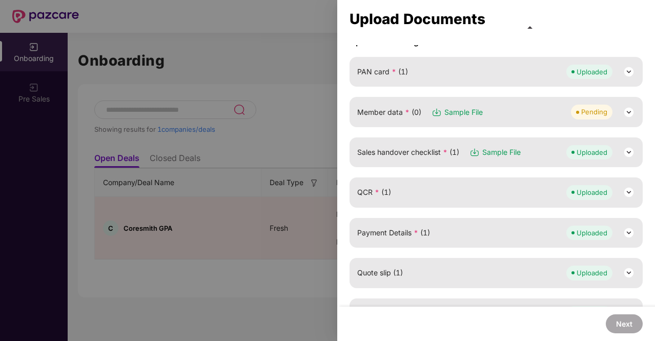
click at [626, 110] on img at bounding box center [629, 112] width 12 height 12
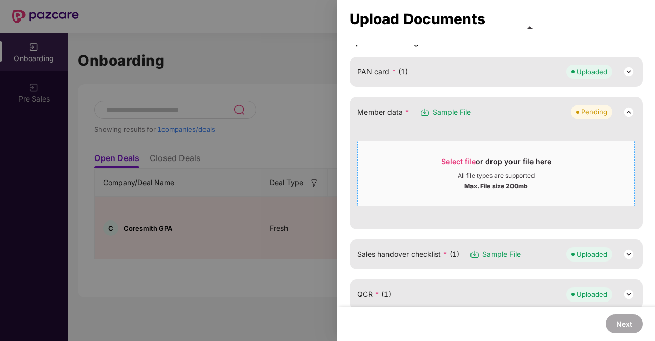
click at [453, 157] on span "Select file" at bounding box center [458, 161] width 34 height 9
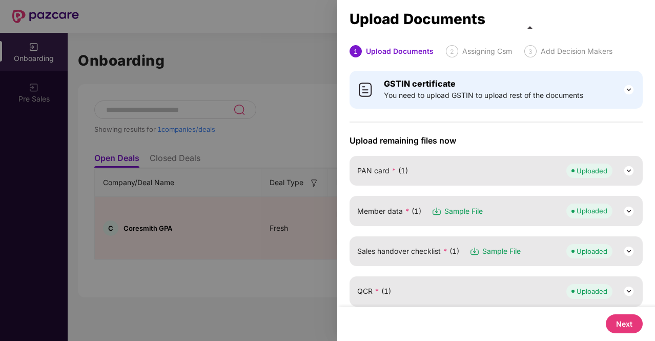
scroll to position [206, 0]
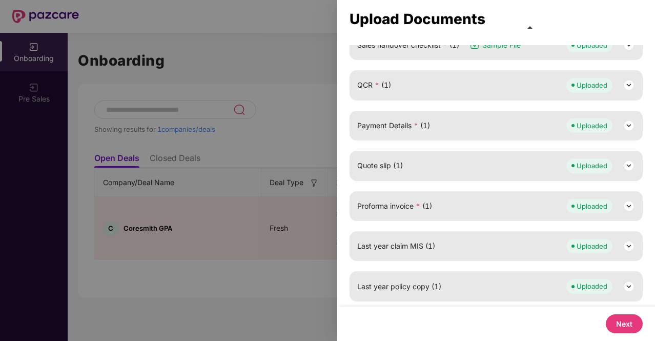
click at [615, 323] on button "Next" at bounding box center [624, 323] width 37 height 19
select select "**********"
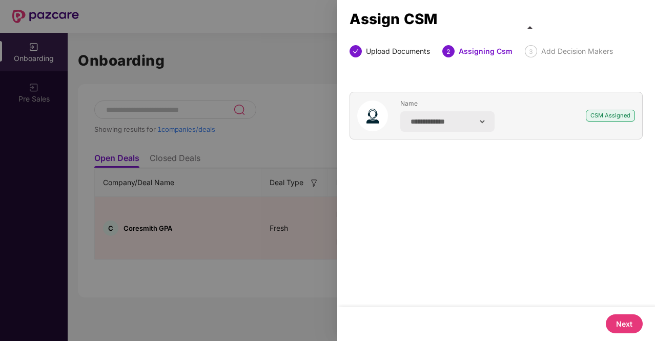
scroll to position [0, 0]
click at [615, 323] on button "Next" at bounding box center [624, 323] width 37 height 19
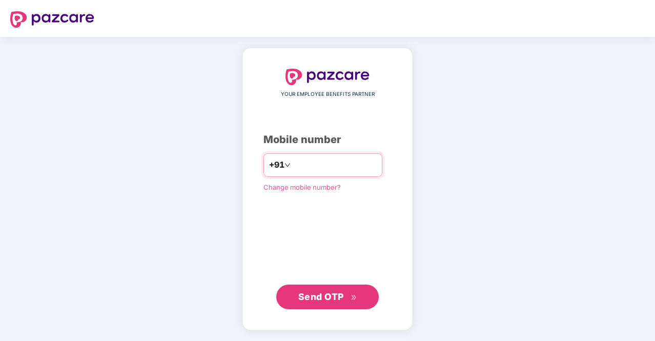
click at [304, 166] on input "number" at bounding box center [335, 165] width 84 height 16
type input "**********"
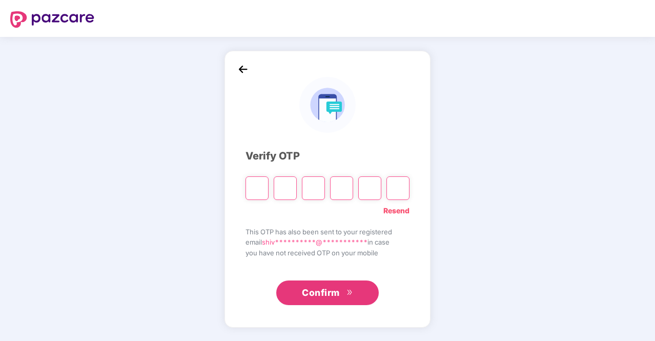
type input "*"
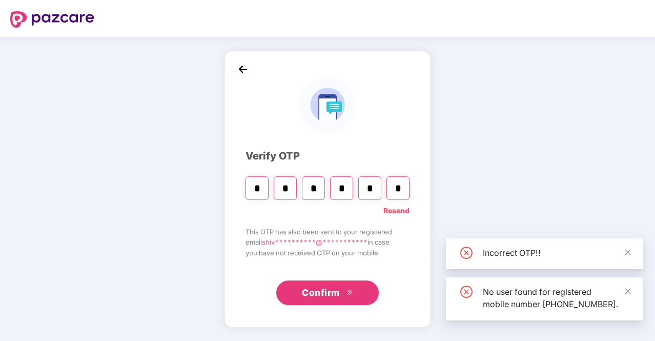
type input "*"
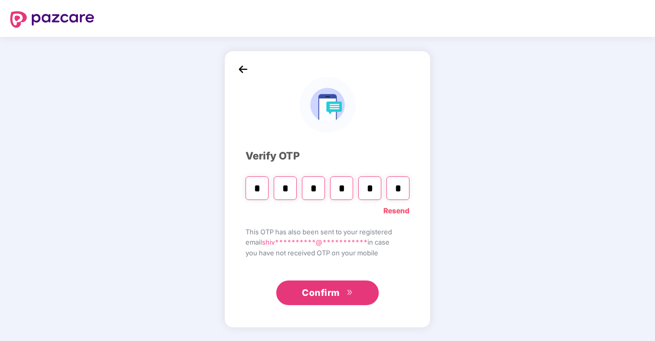
click at [338, 294] on span "Confirm" at bounding box center [321, 293] width 38 height 14
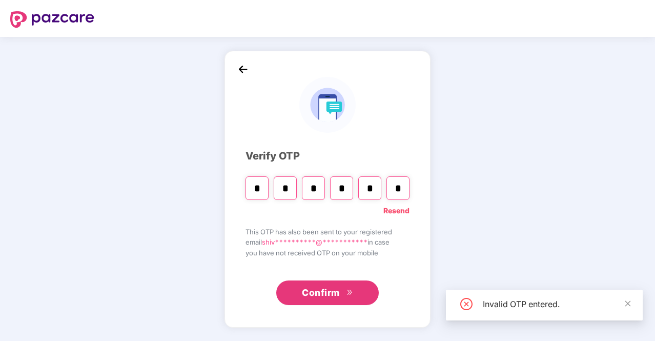
click at [407, 189] on input "*" at bounding box center [397, 188] width 23 height 24
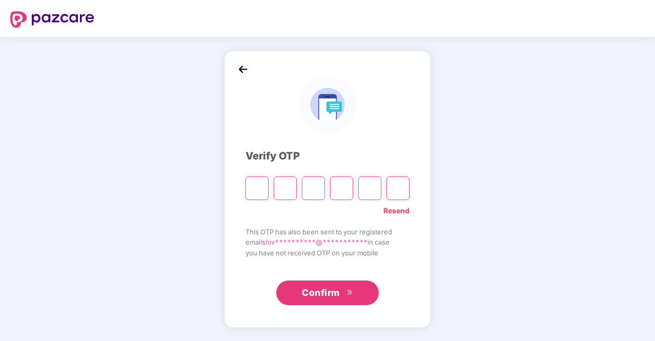
type input "*"
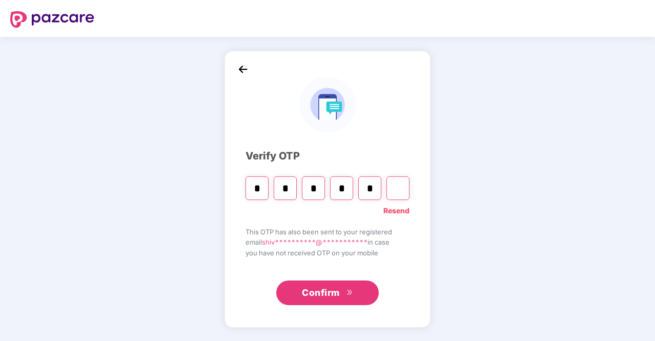
type input "*"
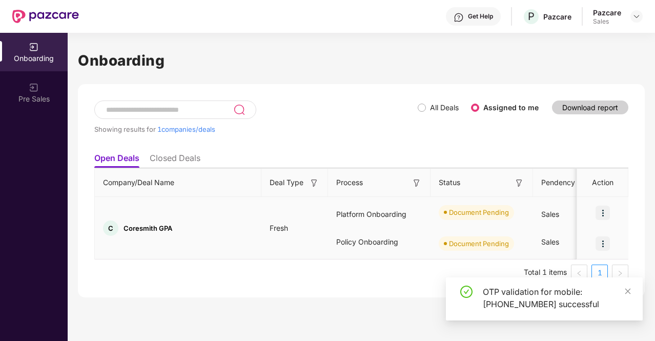
click at [609, 213] on img at bounding box center [603, 213] width 14 height 14
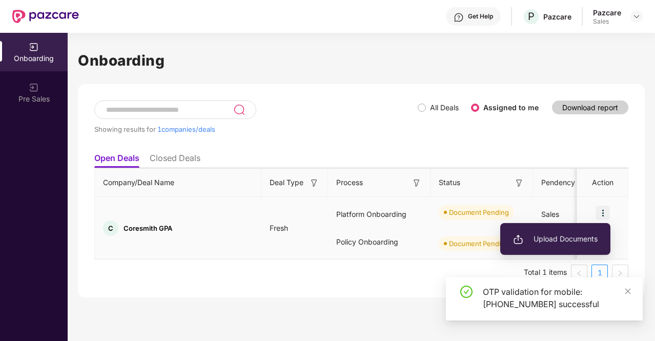
click at [534, 238] on span "Upload Documents" at bounding box center [555, 238] width 85 height 11
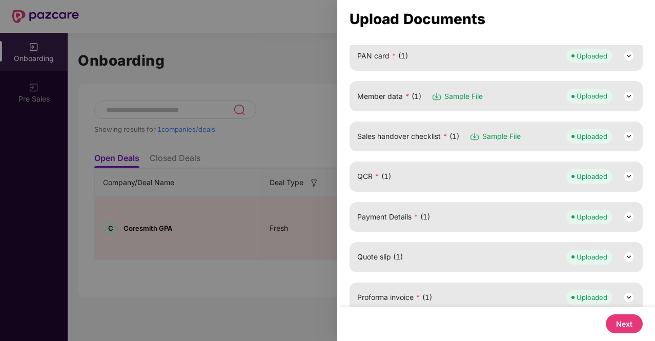
scroll to position [206, 0]
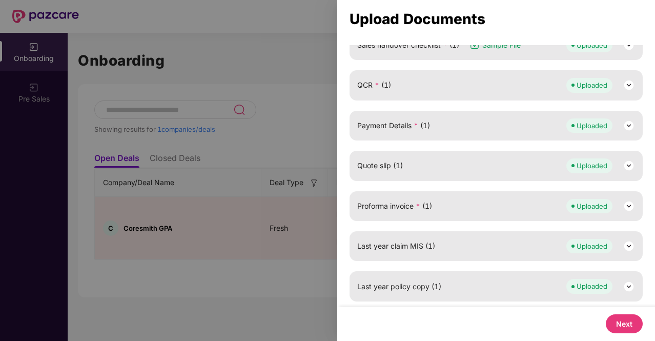
click at [623, 320] on button "Next" at bounding box center [624, 323] width 37 height 19
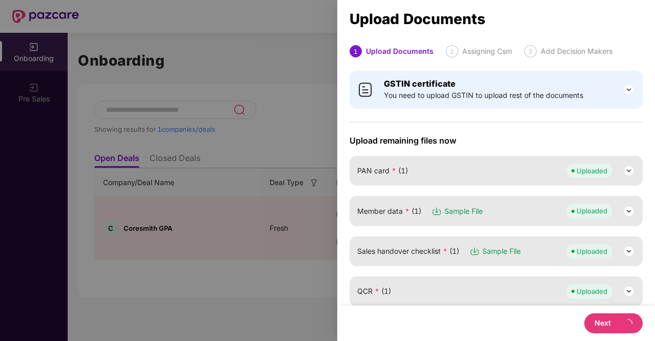
select select "**********"
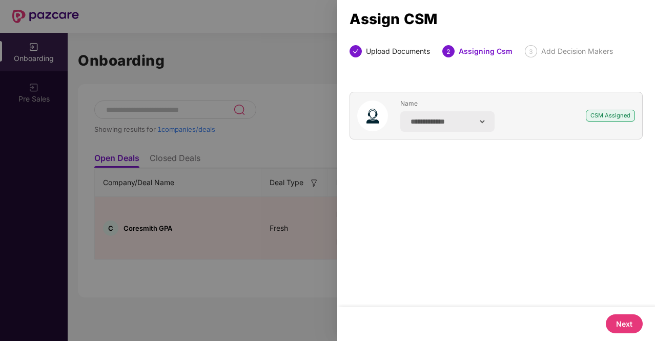
click at [623, 320] on button "Next" at bounding box center [624, 323] width 37 height 19
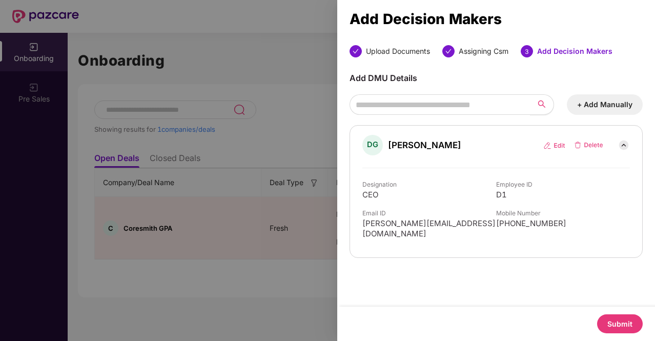
click at [623, 320] on button "Submit" at bounding box center [620, 323] width 46 height 19
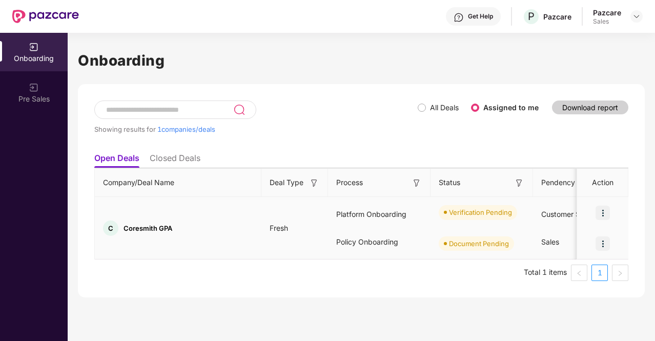
click at [607, 246] on img at bounding box center [603, 243] width 14 height 14
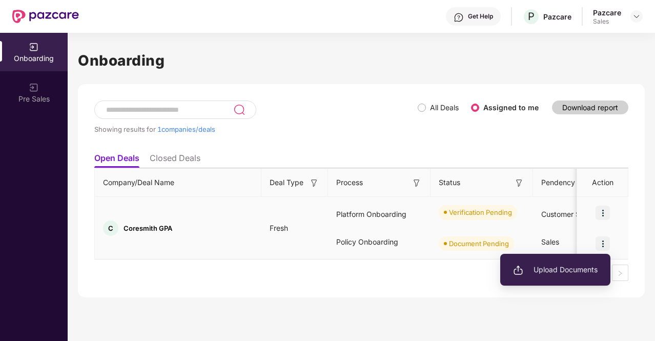
click at [545, 263] on li "Upload Documents" at bounding box center [555, 270] width 110 height 22
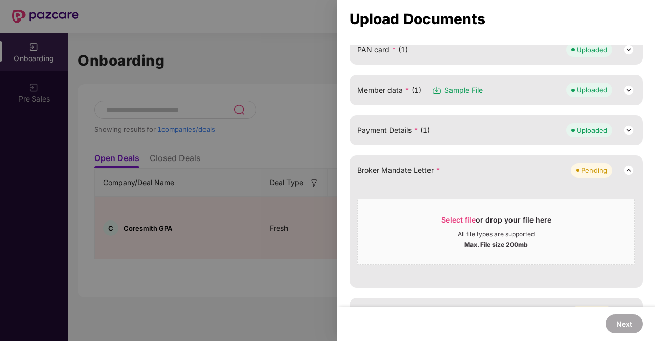
scroll to position [138, 0]
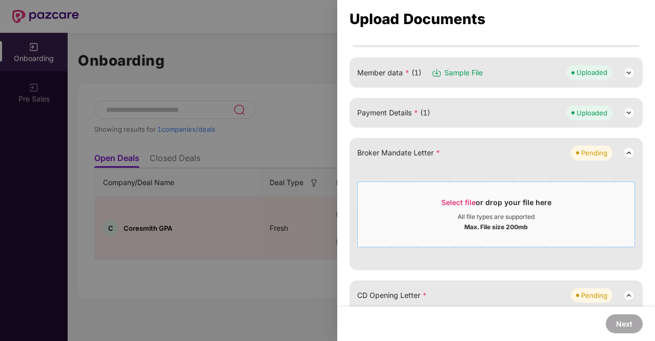
click at [466, 206] on div "Select file or drop your file here" at bounding box center [496, 204] width 110 height 15
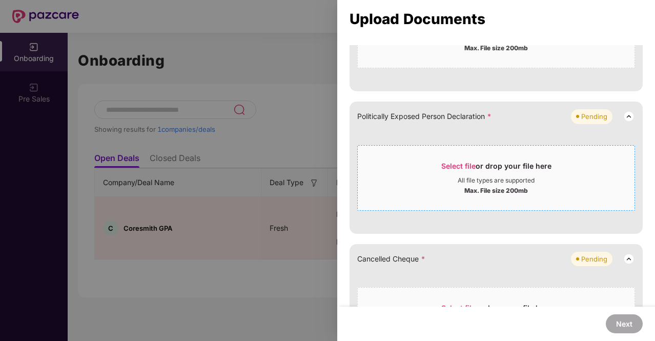
scroll to position [358, 0]
click at [454, 164] on span "Select file" at bounding box center [458, 165] width 34 height 9
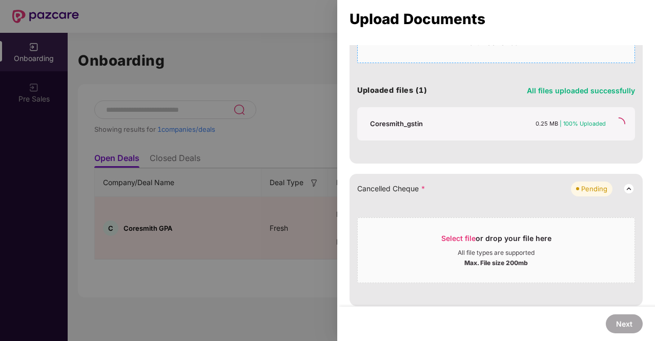
scroll to position [472, 0]
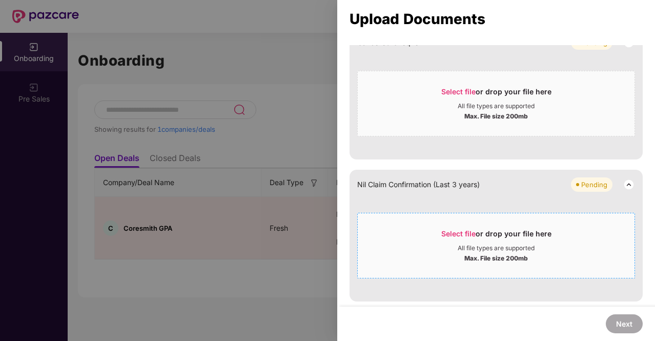
click at [457, 230] on span "Select file" at bounding box center [458, 233] width 34 height 9
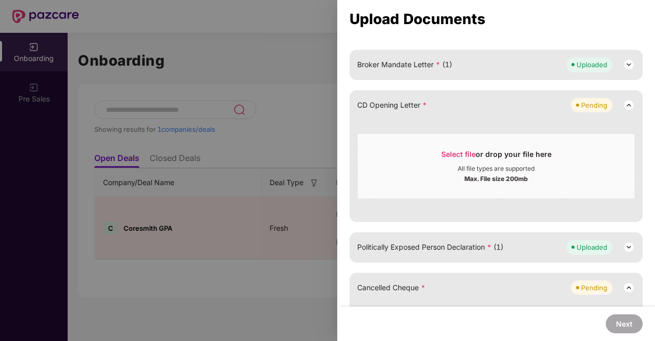
scroll to position [227, 0]
click at [464, 150] on span "Select file" at bounding box center [458, 153] width 34 height 9
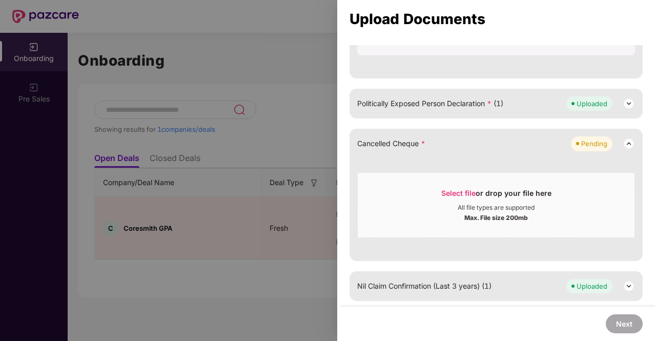
scroll to position [268, 0]
click at [455, 192] on span "Select file" at bounding box center [458, 193] width 34 height 9
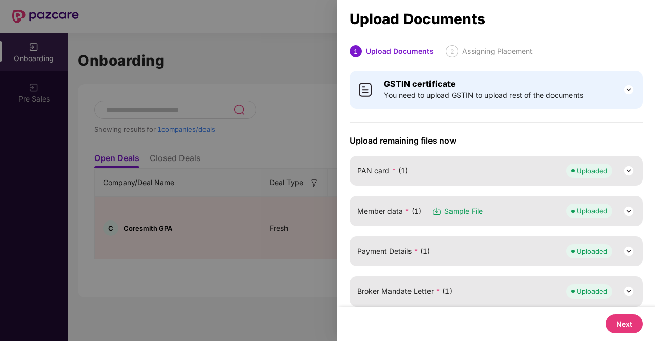
scroll to position [166, 0]
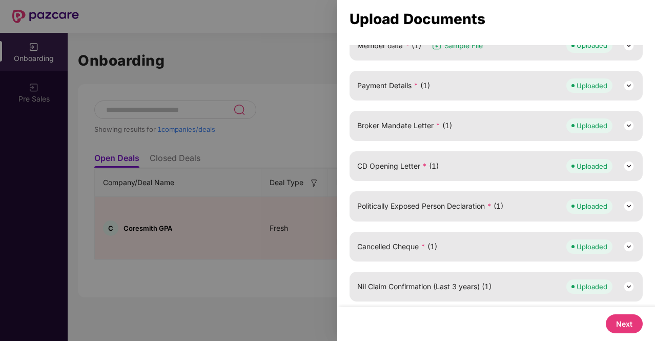
click at [620, 320] on button "Next" at bounding box center [624, 323] width 37 height 19
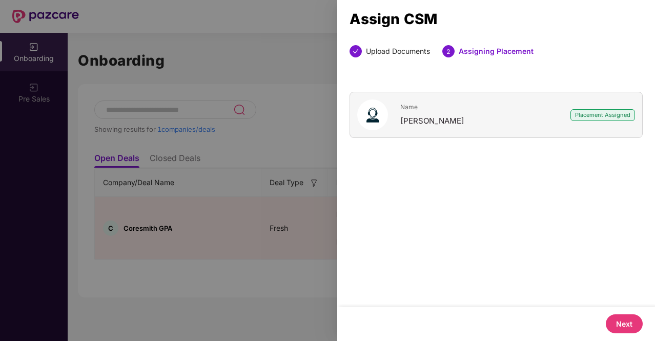
click at [620, 320] on button "Next" at bounding box center [624, 323] width 37 height 19
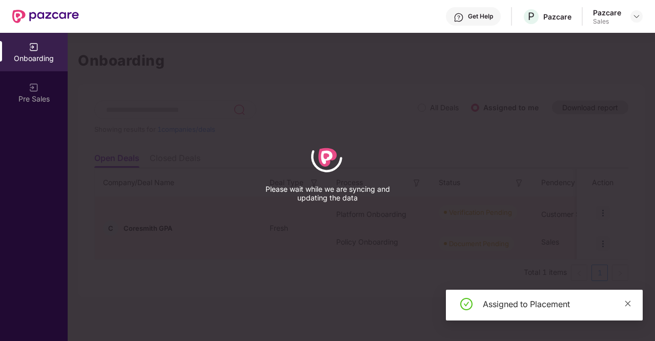
click at [629, 302] on icon "close" at bounding box center [628, 303] width 6 height 6
